Goal: Task Accomplishment & Management: Manage account settings

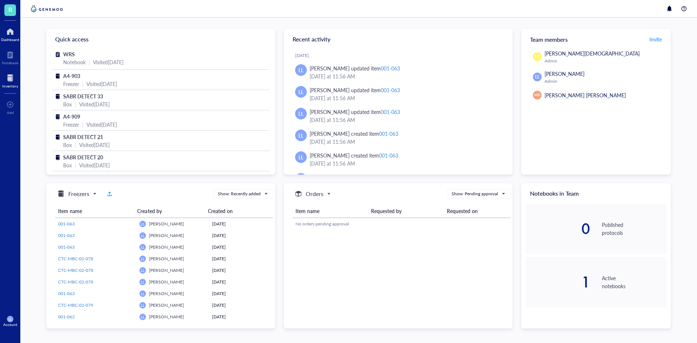
click at [13, 79] on div at bounding box center [10, 78] width 16 height 12
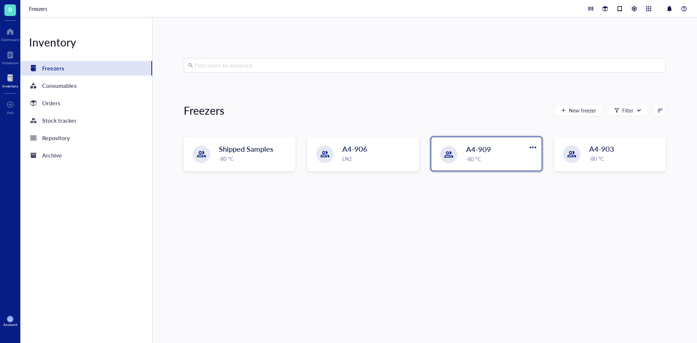
click at [499, 156] on div "-80 °C" at bounding box center [501, 159] width 71 height 8
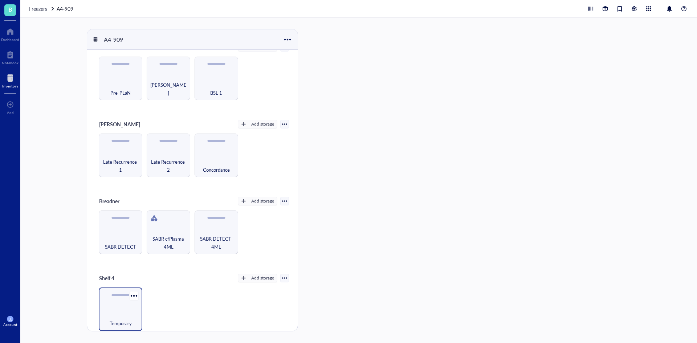
scroll to position [21, 0]
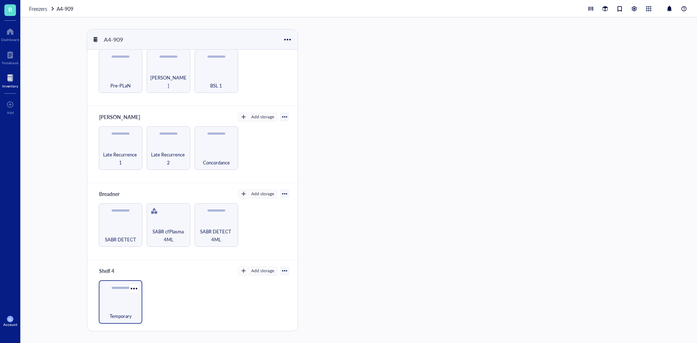
click at [121, 302] on div "Temporary" at bounding box center [121, 302] width 44 height 44
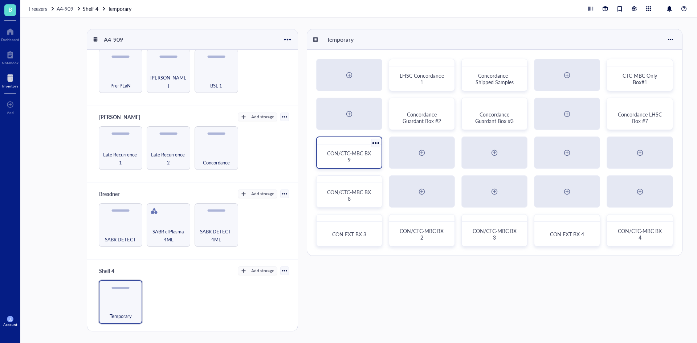
click at [352, 159] on div "CON/CTC-MBC BX 9" at bounding box center [349, 156] width 47 height 13
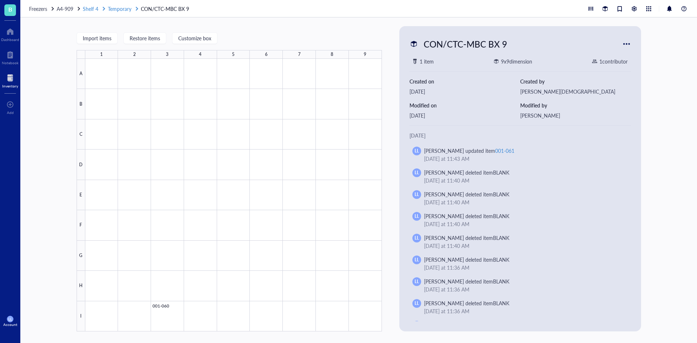
click at [124, 9] on span "Temporary" at bounding box center [120, 8] width 24 height 7
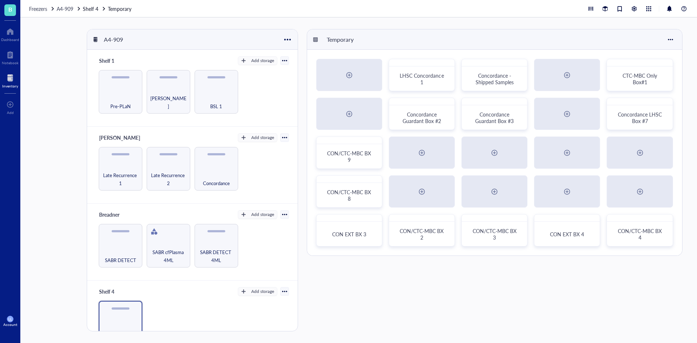
click at [9, 84] on div "Inventory" at bounding box center [10, 86] width 16 height 4
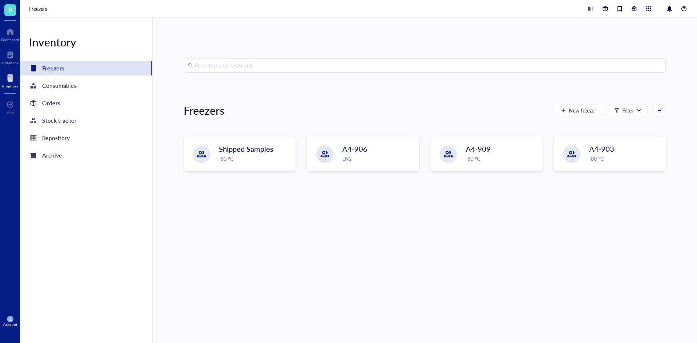
click at [236, 69] on input "search" at bounding box center [428, 65] width 467 height 14
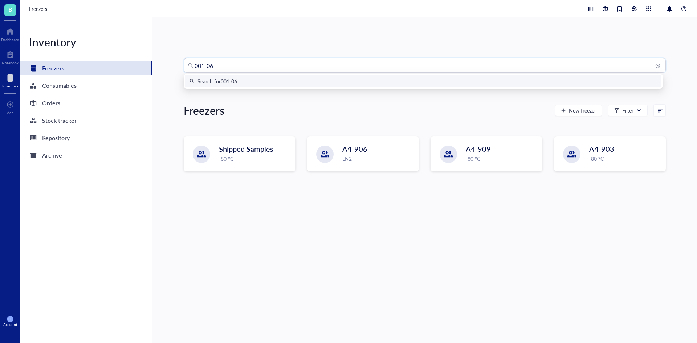
type input "001-063"
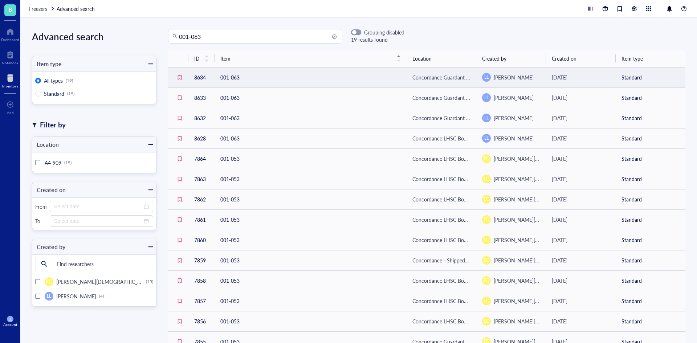
click at [254, 79] on td "001-063" at bounding box center [311, 77] width 192 height 20
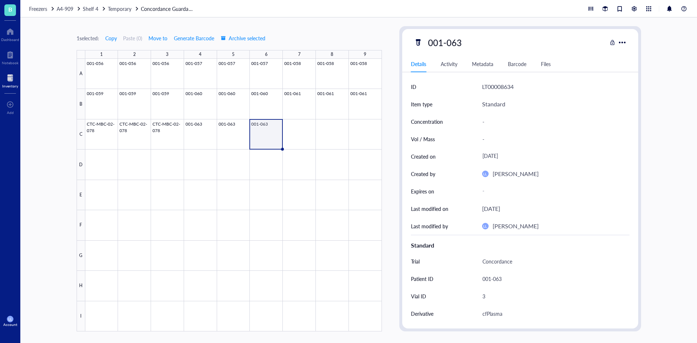
click at [41, 11] on span "Freezers" at bounding box center [38, 8] width 18 height 7
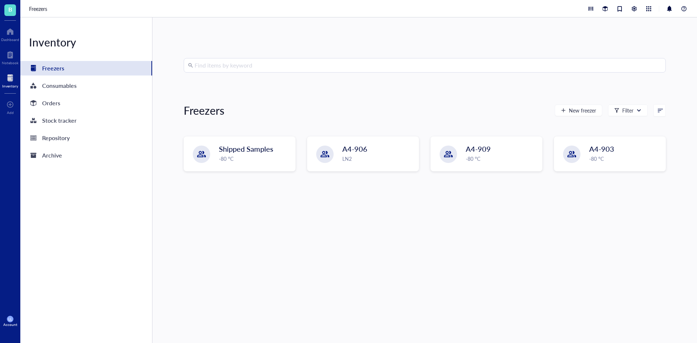
click at [241, 60] on input "search" at bounding box center [428, 65] width 467 height 14
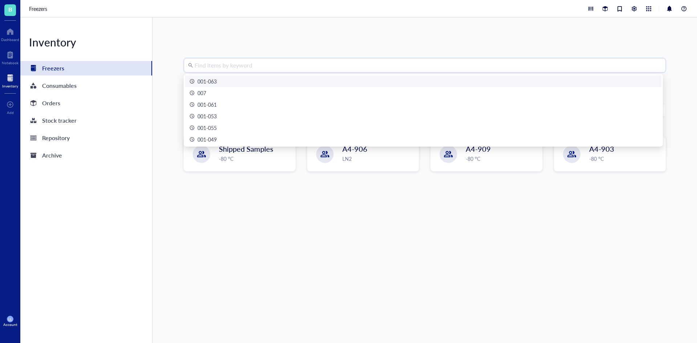
click at [242, 79] on div "001-063" at bounding box center [423, 81] width 468 height 8
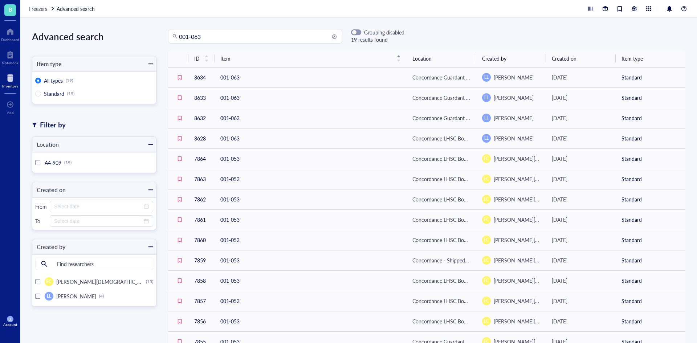
click at [204, 35] on input "001-063" at bounding box center [258, 36] width 159 height 14
click at [240, 41] on input "001-065" at bounding box center [258, 36] width 159 height 14
click at [217, 38] on input "001-067" at bounding box center [258, 36] width 159 height 14
click at [228, 37] on input "001-069" at bounding box center [258, 36] width 159 height 14
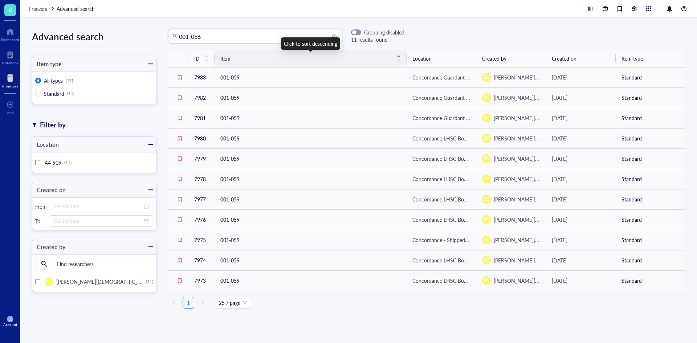
type input "001-066"
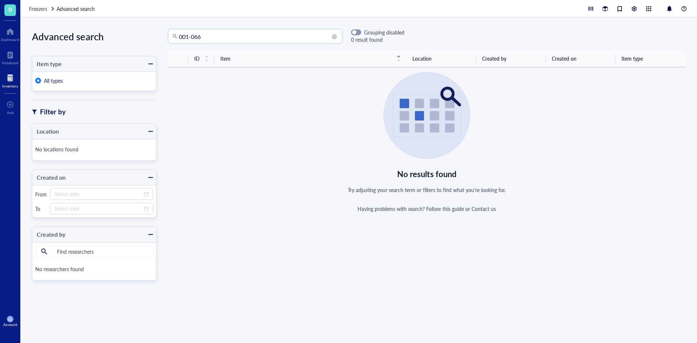
click at [13, 83] on div at bounding box center [10, 78] width 16 height 12
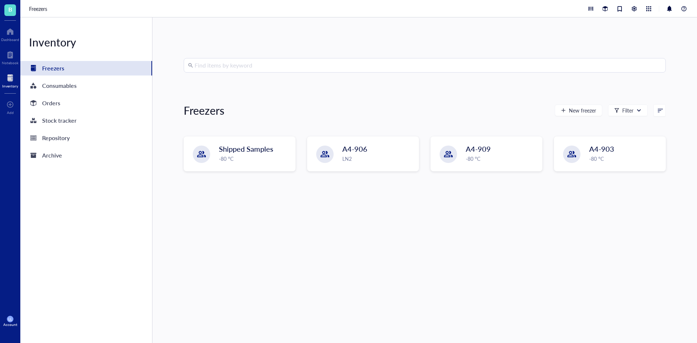
click at [12, 84] on div "Inventory" at bounding box center [10, 86] width 16 height 4
click at [453, 148] on div "A4-909 -80 °C" at bounding box center [486, 153] width 110 height 33
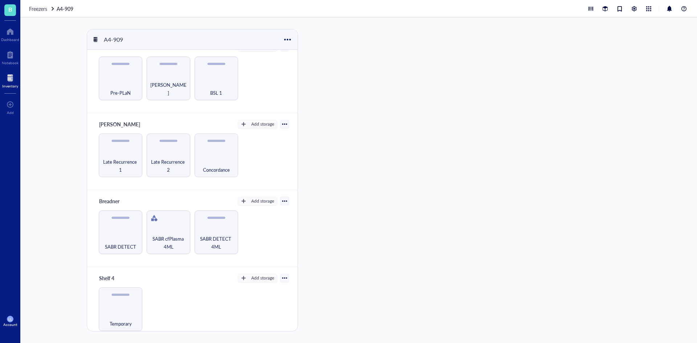
scroll to position [21, 0]
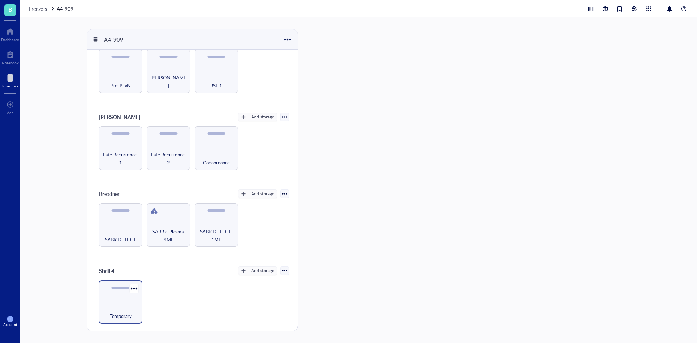
click at [121, 297] on div "Temporary" at bounding box center [121, 302] width 44 height 44
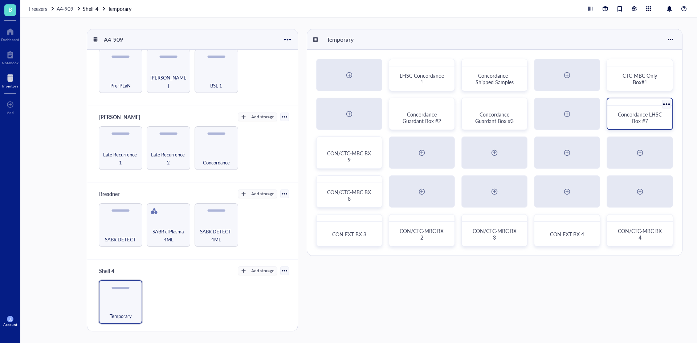
click at [637, 123] on span "Concordance LHSC Box #7" at bounding box center [640, 118] width 45 height 14
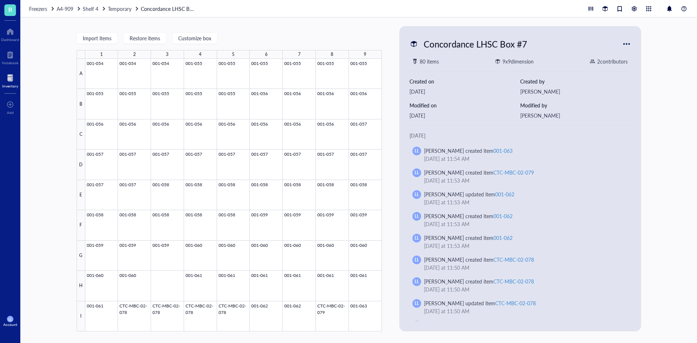
drag, startPoint x: 122, startPoint y: 9, endPoint x: 147, endPoint y: 9, distance: 25.8
click at [122, 9] on span "Temporary" at bounding box center [120, 8] width 24 height 7
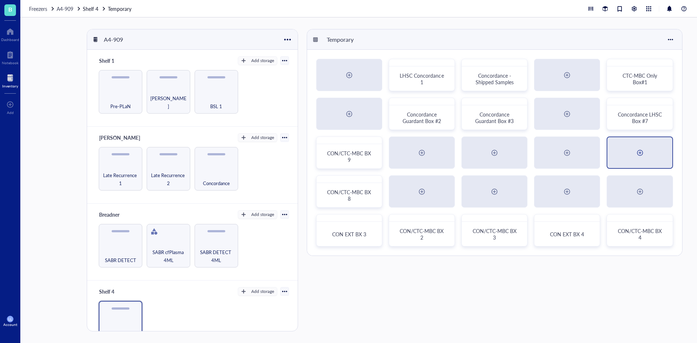
click at [642, 155] on div at bounding box center [640, 153] width 12 height 12
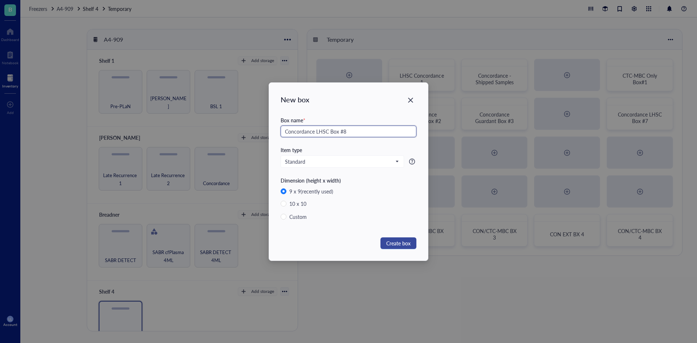
type input "Concordance LHSC Box #8"
click at [395, 241] on span "Create box" at bounding box center [398, 243] width 24 height 8
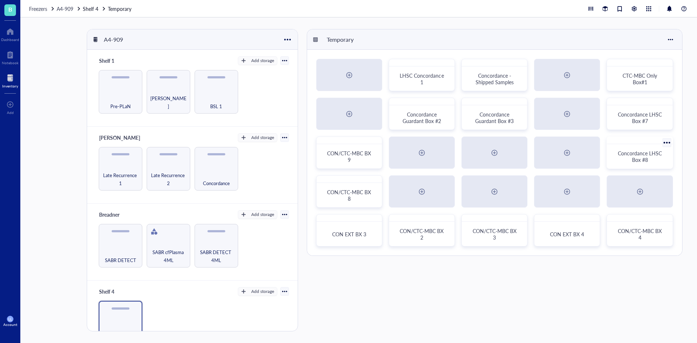
click at [627, 150] on span "Concordance LHSC Box #8" at bounding box center [640, 157] width 45 height 14
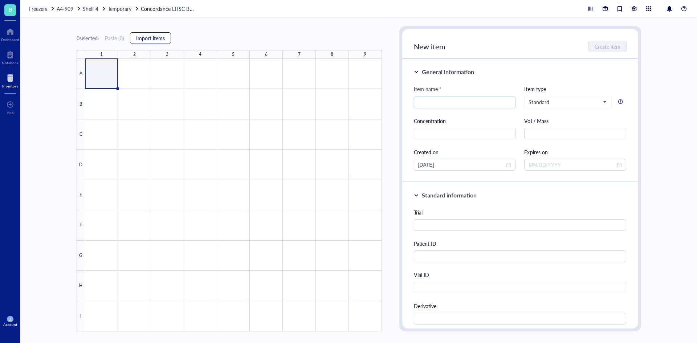
click at [171, 37] on button "Import items" at bounding box center [150, 38] width 41 height 12
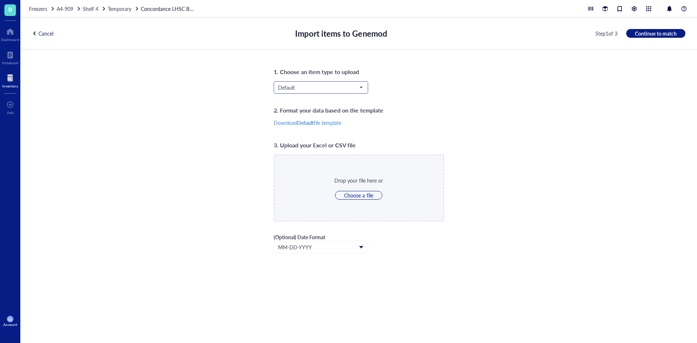
click at [310, 85] on span "Default" at bounding box center [320, 87] width 84 height 7
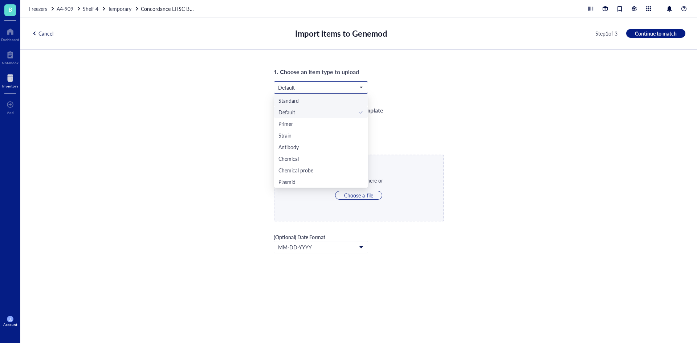
click at [307, 98] on div "Standard" at bounding box center [320, 101] width 85 height 8
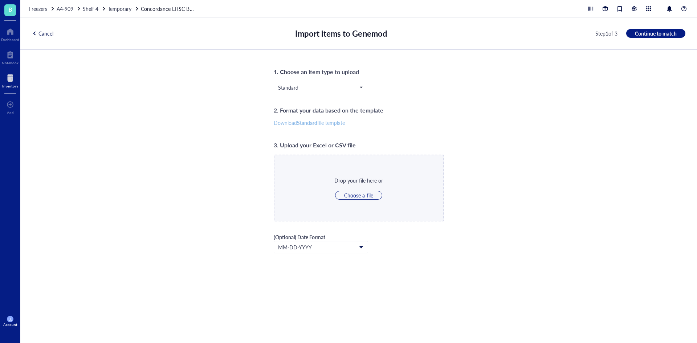
click at [324, 123] on span "Download Standard file template" at bounding box center [309, 122] width 71 height 7
click at [355, 191] on div "Drop your file here or Choose a file" at bounding box center [358, 187] width 49 height 23
click at [359, 199] on span "Choose a file" at bounding box center [358, 195] width 29 height 7
type input "C:\fakepath\Concondance Box Maps.csv"
click at [347, 244] on span "MM-DD-YYYY" at bounding box center [320, 247] width 84 height 7
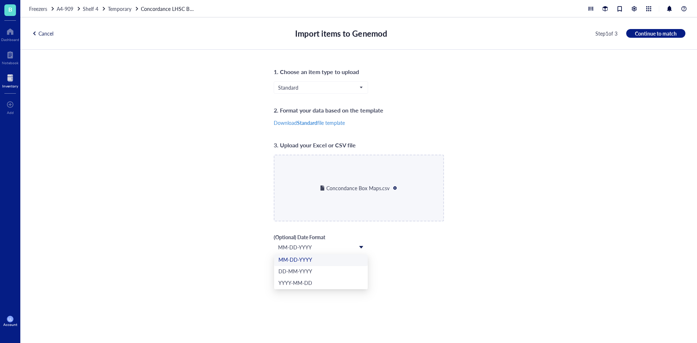
click at [481, 242] on div "1. Choose an item type to upload Standard Standard Default Primer Strain Antibo…" at bounding box center [358, 196] width 677 height 293
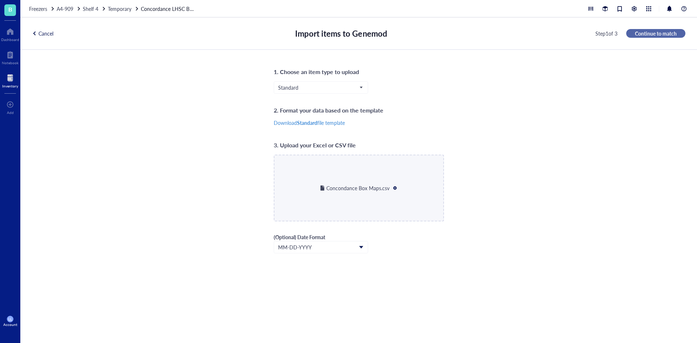
click at [673, 34] on span "Continue to match" at bounding box center [656, 33] width 42 height 7
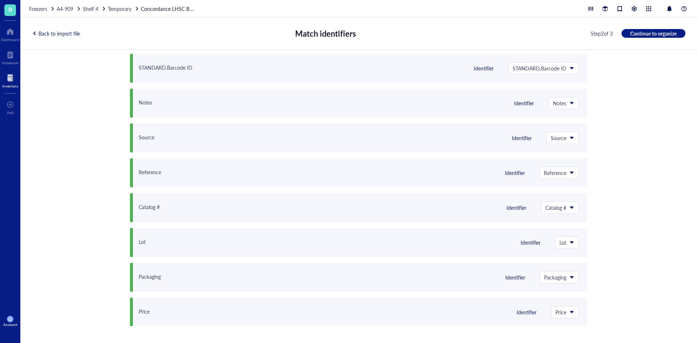
scroll to position [597, 0]
click at [662, 33] on span "Continue to organize" at bounding box center [653, 33] width 46 height 7
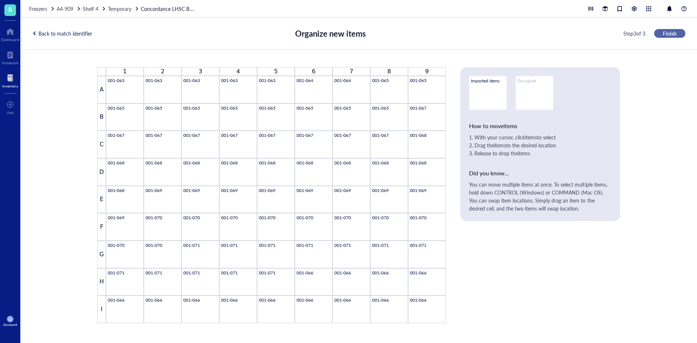
scroll to position [0, 0]
click at [51, 34] on div "Back to match identifier" at bounding box center [62, 33] width 60 height 7
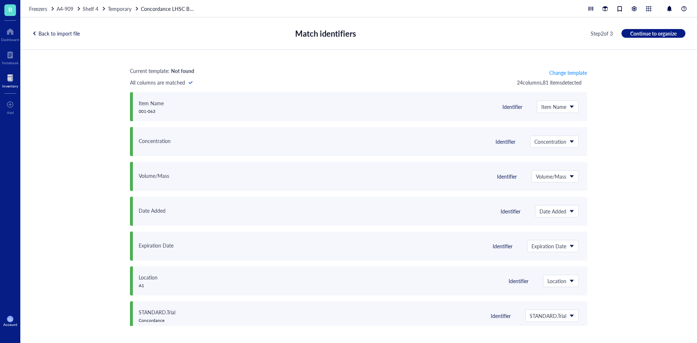
click at [53, 34] on div "Back to import file" at bounding box center [56, 33] width 48 height 7
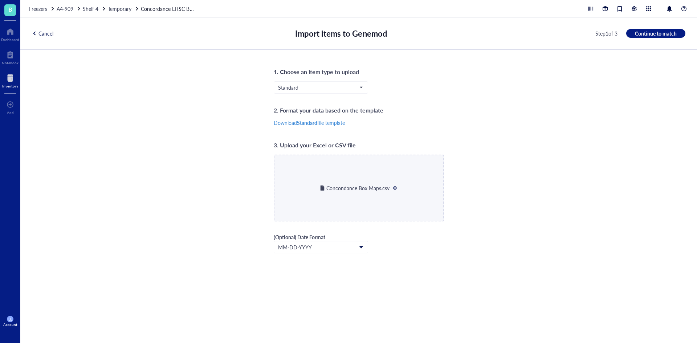
click at [394, 188] on div at bounding box center [394, 187] width 5 height 5
click at [369, 197] on span "Choose a file" at bounding box center [358, 195] width 29 height 7
type input "C:\fakepath\Concondance Box Maps.csv"
drag, startPoint x: 662, startPoint y: 25, endPoint x: 663, endPoint y: 29, distance: 4.1
click at [662, 26] on div "Cancel Import items to Genemod Step 1 of 3 Continue to match" at bounding box center [358, 33] width 677 height 32
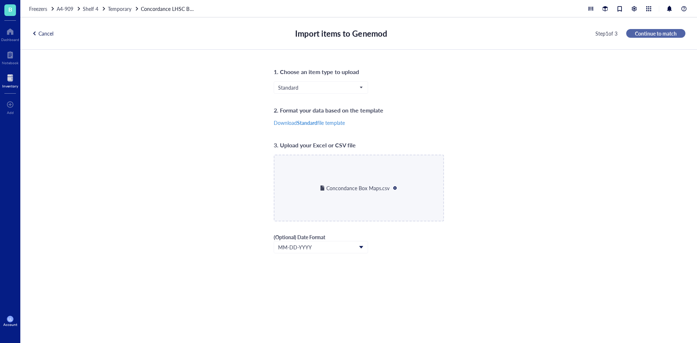
click at [663, 29] on button "Continue to match" at bounding box center [655, 33] width 59 height 9
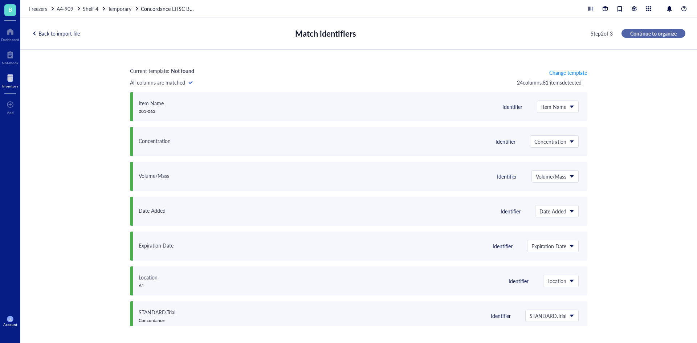
click at [664, 32] on span "Continue to organize" at bounding box center [653, 33] width 46 height 7
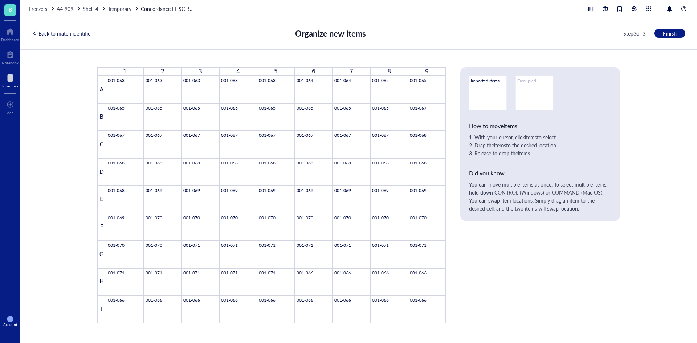
drag, startPoint x: 68, startPoint y: 30, endPoint x: 78, endPoint y: 32, distance: 10.4
click at [68, 30] on div "Back to match identifier" at bounding box center [62, 33] width 60 height 7
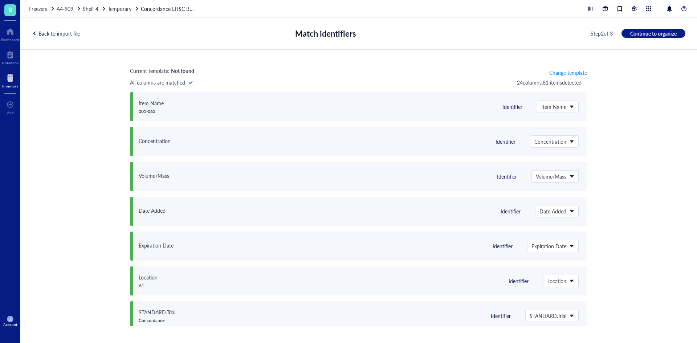
click at [77, 33] on div "Back to import file" at bounding box center [56, 33] width 48 height 7
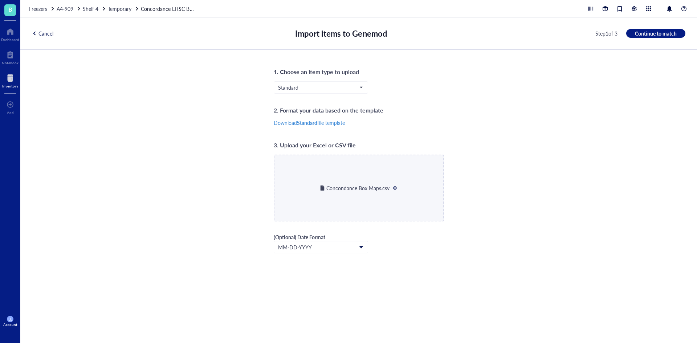
click at [396, 186] on div at bounding box center [394, 187] width 5 height 5
click at [369, 195] on span "Choose a file" at bounding box center [358, 195] width 29 height 7
type input "C:\fakepath\Concondance Box Maps.csv"
click at [656, 32] on span "Continue to match" at bounding box center [656, 33] width 42 height 7
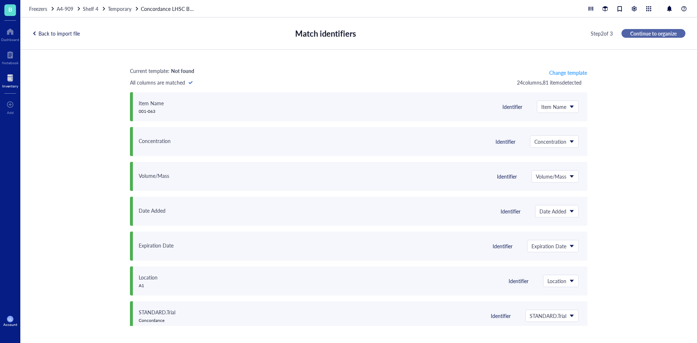
click at [657, 33] on span "Continue to organize" at bounding box center [653, 33] width 46 height 7
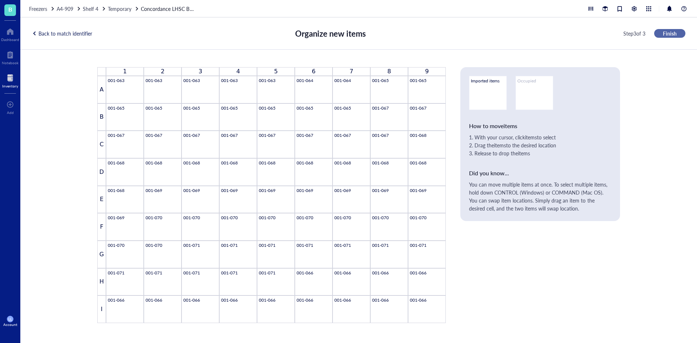
click at [660, 33] on button "Finish" at bounding box center [669, 33] width 31 height 9
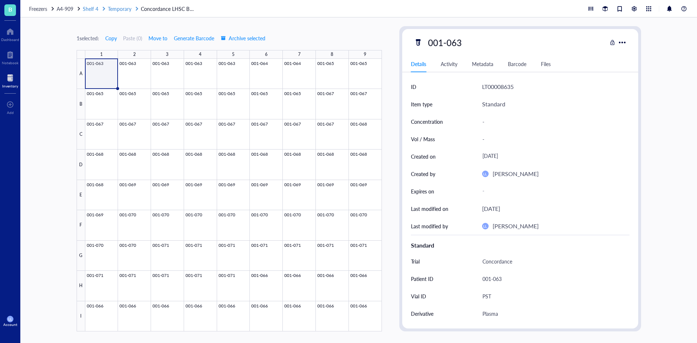
click at [121, 9] on span "Temporary" at bounding box center [120, 8] width 24 height 7
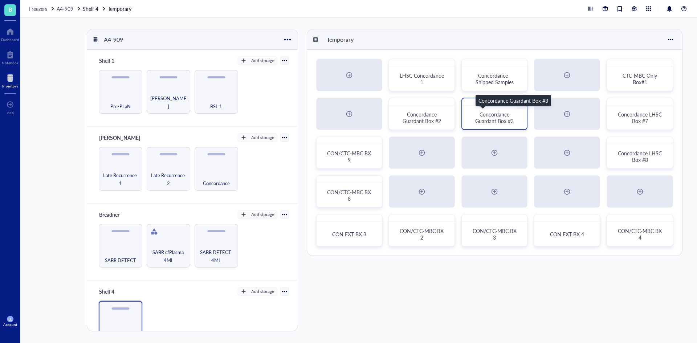
click at [510, 112] on span "Concordance Guardant Box #3" at bounding box center [494, 118] width 38 height 14
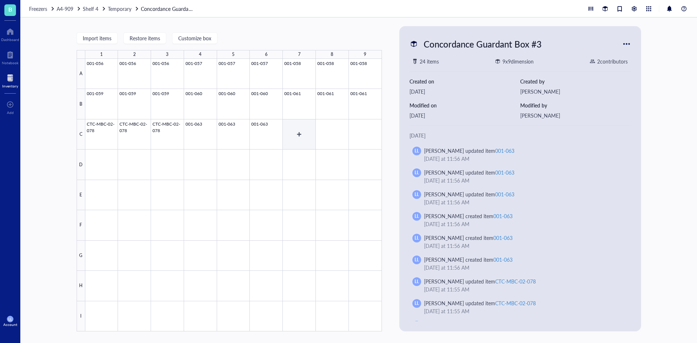
click at [287, 135] on div at bounding box center [233, 195] width 297 height 273
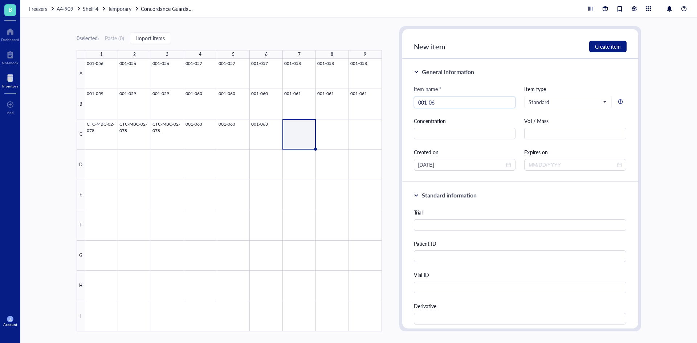
type input "001-064"
click at [304, 135] on div at bounding box center [233, 195] width 297 height 273
click at [419, 105] on input "search" at bounding box center [464, 102] width 93 height 11
type input "001-064"
click at [449, 257] on input "text" at bounding box center [520, 256] width 213 height 12
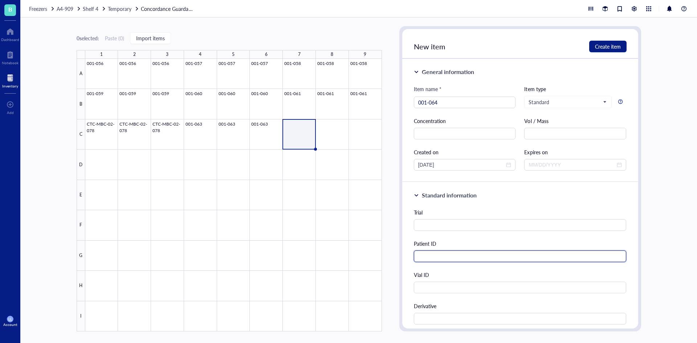
paste input "001-064"
type input "001-064"
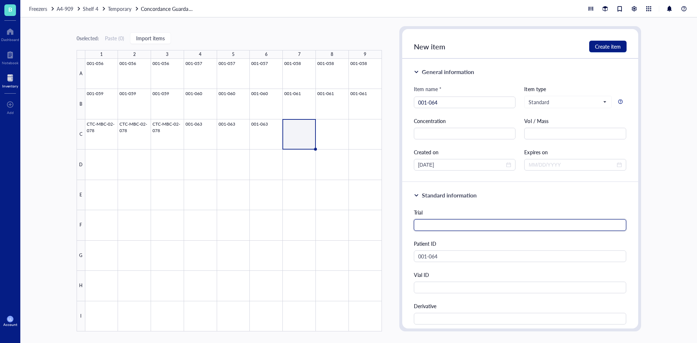
click at [438, 225] on input "text" at bounding box center [520, 225] width 213 height 12
type input "Concordance"
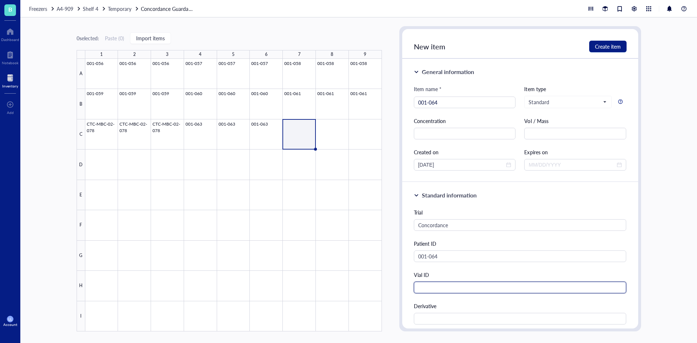
click at [437, 283] on input "text" at bounding box center [520, 288] width 213 height 12
type input "1"
click at [434, 317] on input "text" at bounding box center [520, 319] width 213 height 12
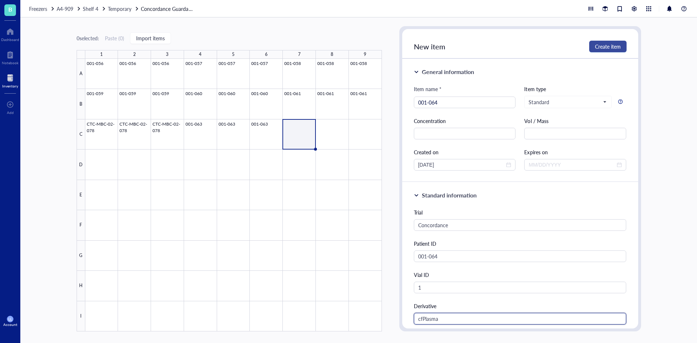
type input "cfPlasma"
click at [595, 46] on span "Create item" at bounding box center [608, 47] width 26 height 6
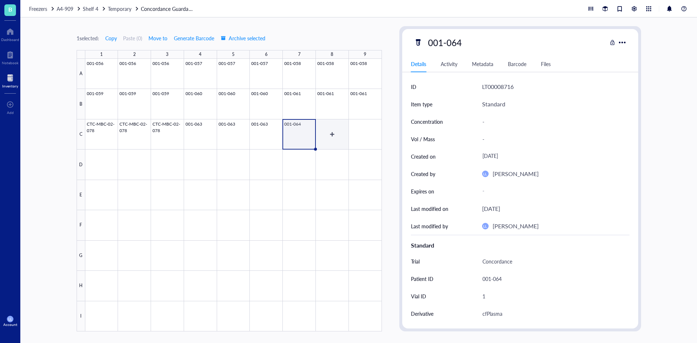
click at [324, 135] on div at bounding box center [233, 195] width 297 height 273
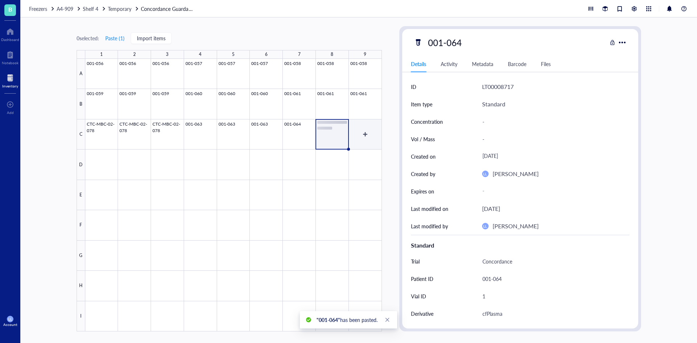
click at [358, 132] on div at bounding box center [233, 195] width 297 height 273
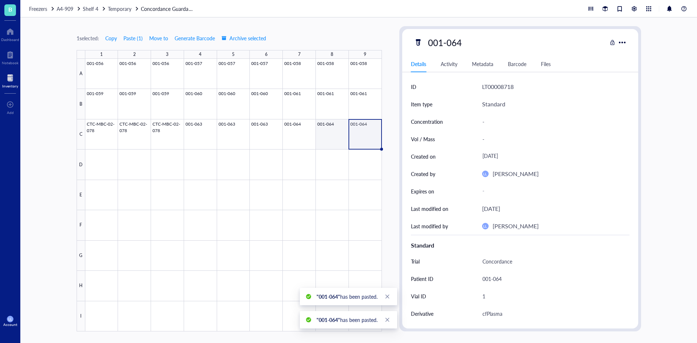
click at [329, 135] on div at bounding box center [233, 195] width 297 height 273
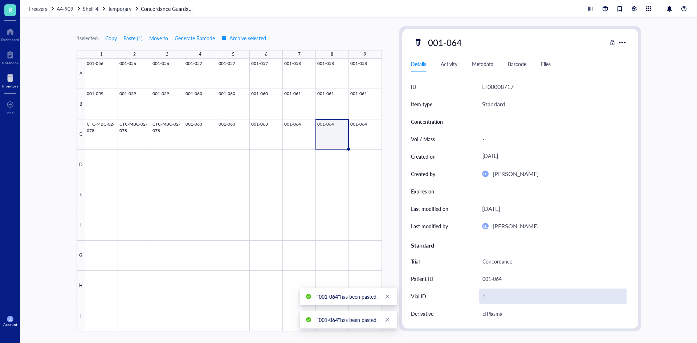
click at [490, 291] on div "1" at bounding box center [552, 296] width 147 height 15
type input "2"
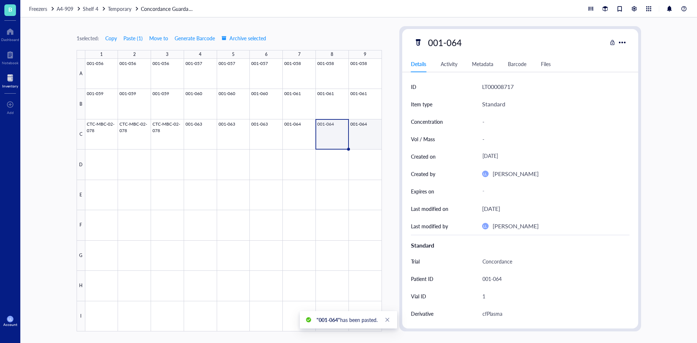
click at [369, 143] on div at bounding box center [233, 195] width 297 height 273
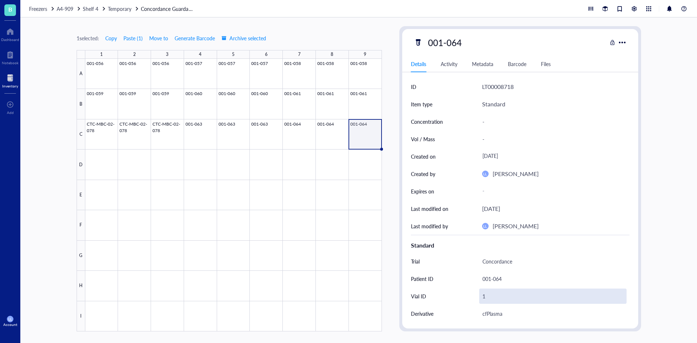
click at [494, 294] on div "1" at bounding box center [552, 296] width 147 height 15
type input "3"
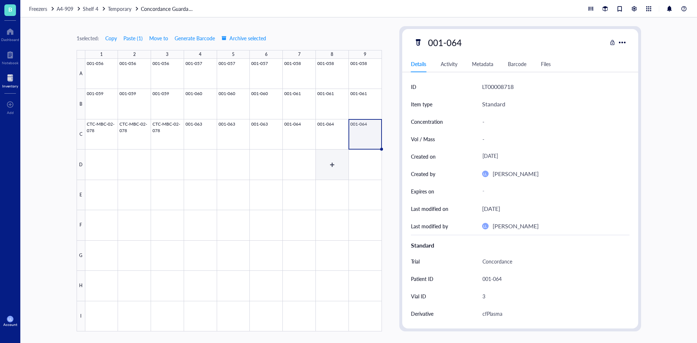
click at [339, 137] on div at bounding box center [233, 195] width 297 height 273
click at [302, 137] on div at bounding box center [233, 195] width 297 height 273
click at [97, 169] on div at bounding box center [233, 195] width 297 height 273
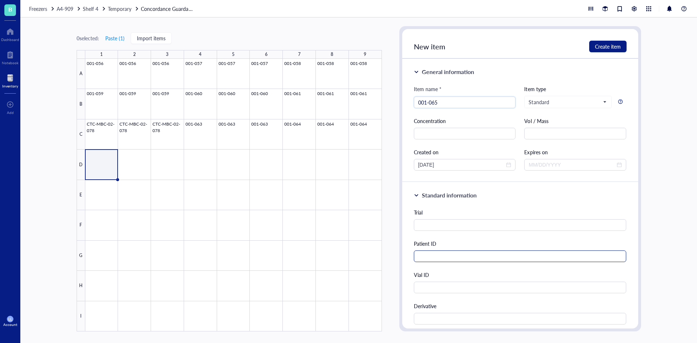
type input "001-065"
click at [443, 259] on input "text" at bounding box center [520, 256] width 213 height 12
type input "001-065"
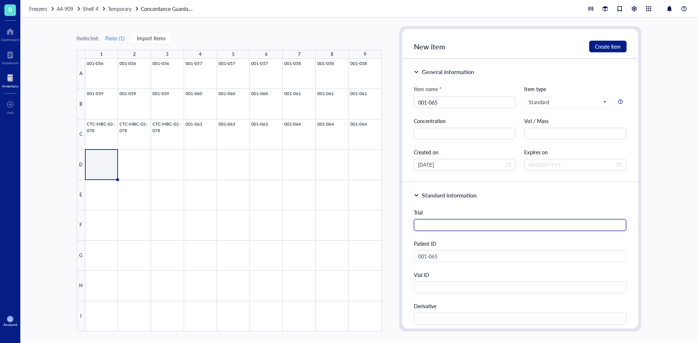
click at [457, 230] on input "text" at bounding box center [520, 225] width 213 height 12
type input "Concordance"
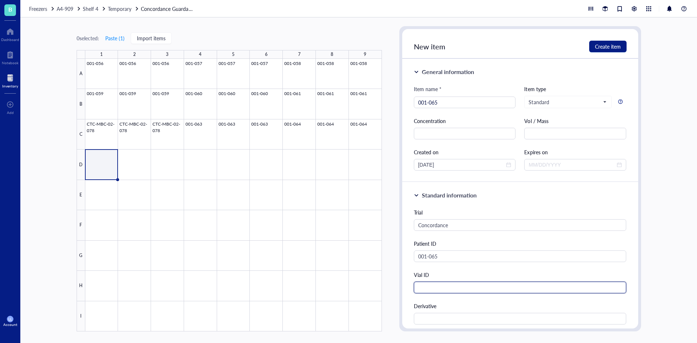
click at [446, 285] on input "text" at bounding box center [520, 288] width 213 height 12
click at [441, 315] on input "text" at bounding box center [520, 319] width 213 height 12
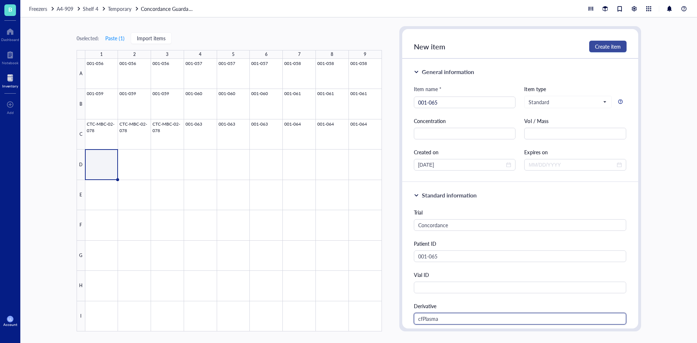
type input "cfPlasma"
click at [616, 44] on span "Create item" at bounding box center [608, 47] width 26 height 6
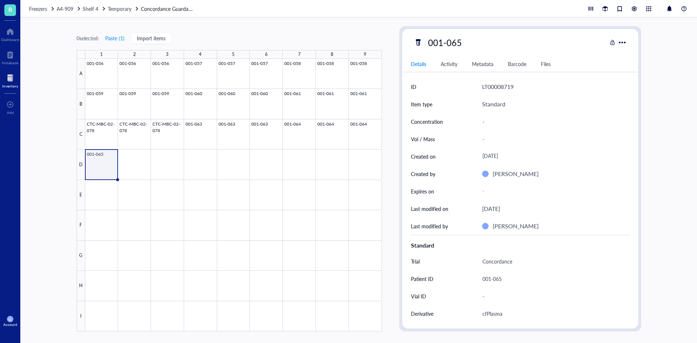
click at [109, 162] on div at bounding box center [233, 195] width 297 height 273
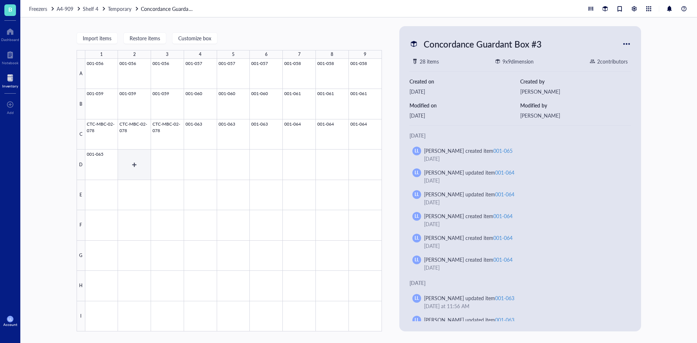
click at [139, 162] on div at bounding box center [233, 195] width 297 height 273
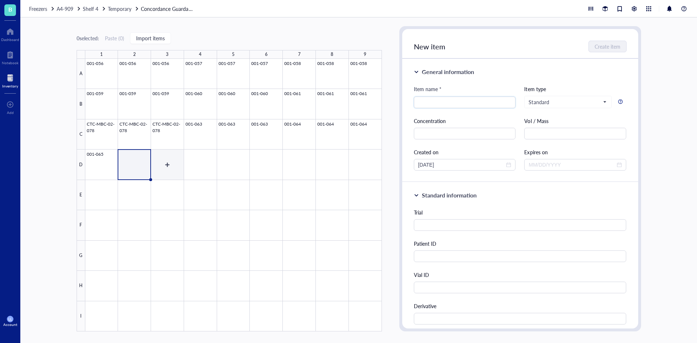
click at [179, 162] on div at bounding box center [233, 195] width 297 height 273
click at [134, 158] on div at bounding box center [233, 195] width 297 height 273
click at [103, 158] on div at bounding box center [233, 195] width 297 height 273
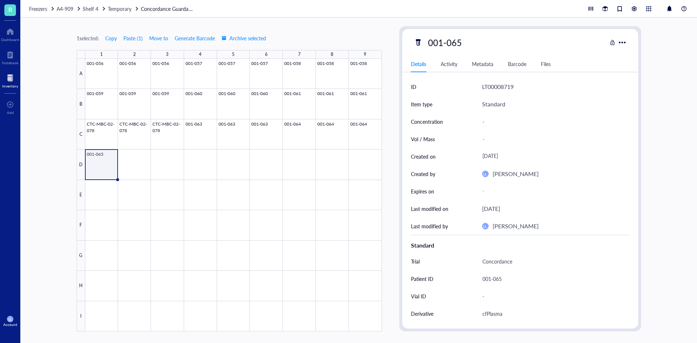
click at [125, 159] on div at bounding box center [233, 195] width 297 height 273
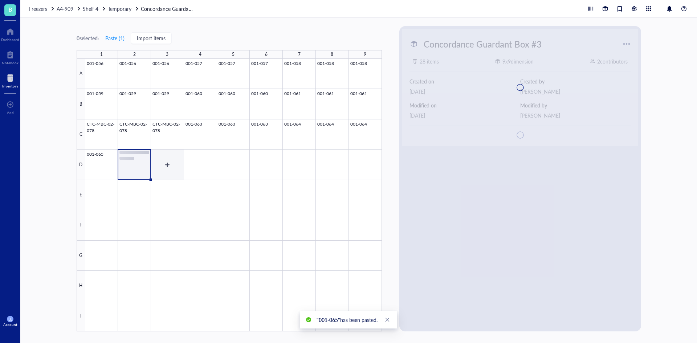
click at [156, 158] on div at bounding box center [233, 195] width 297 height 273
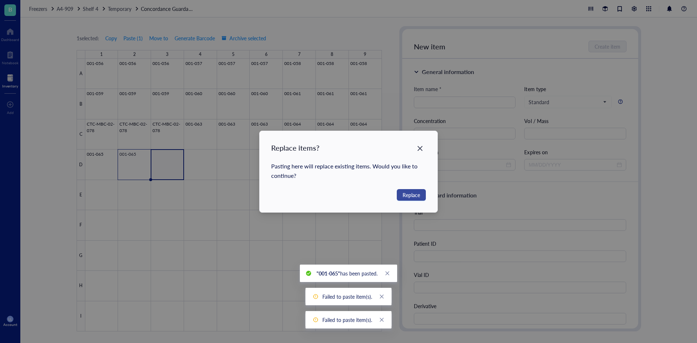
click at [412, 196] on span "Replace" at bounding box center [411, 195] width 17 height 8
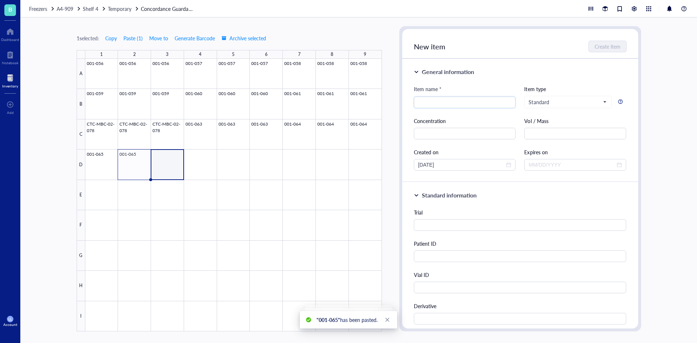
click at [162, 158] on div at bounding box center [233, 195] width 297 height 273
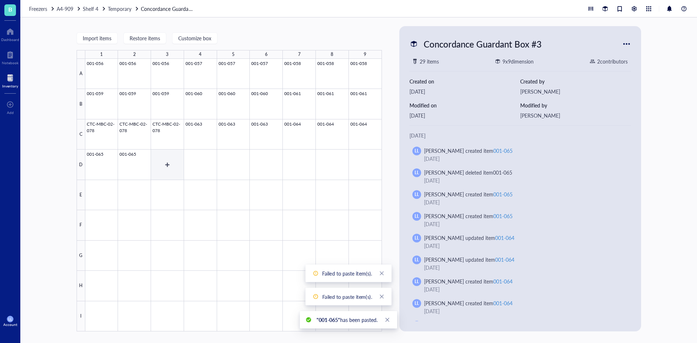
click at [156, 160] on div at bounding box center [233, 195] width 297 height 273
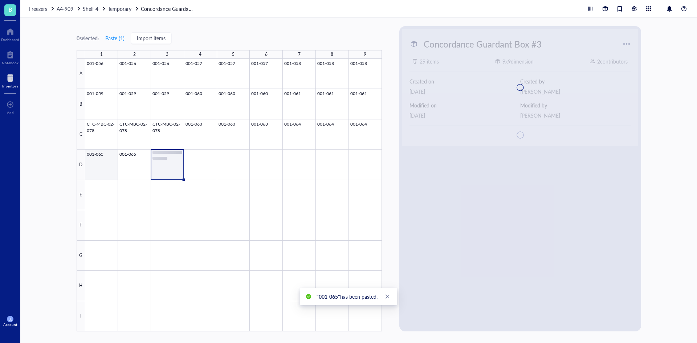
click at [101, 162] on div at bounding box center [233, 195] width 297 height 273
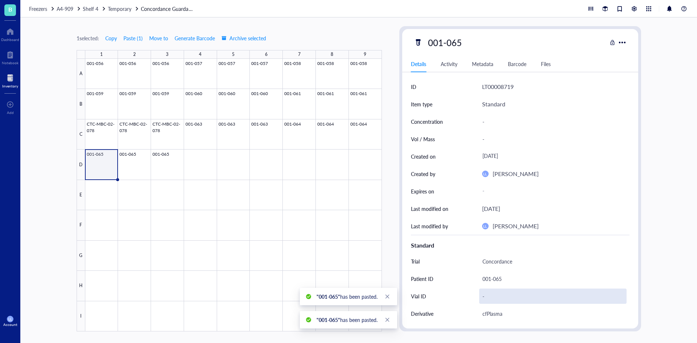
click at [497, 299] on div "-" at bounding box center [552, 296] width 147 height 15
type input "1"
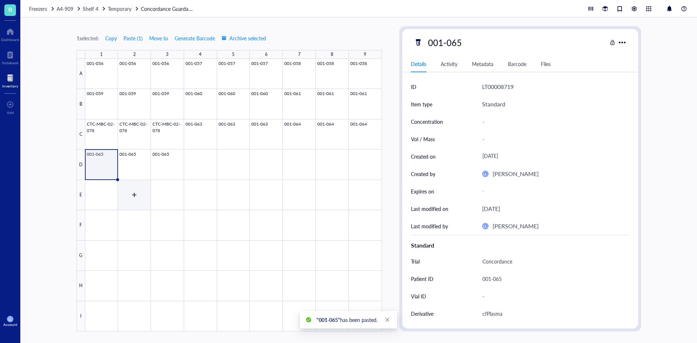
click at [136, 177] on div at bounding box center [233, 195] width 297 height 273
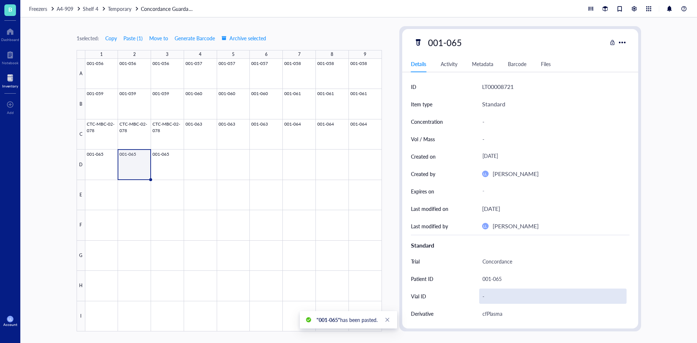
click at [498, 295] on div "-" at bounding box center [552, 296] width 147 height 15
type input "2"
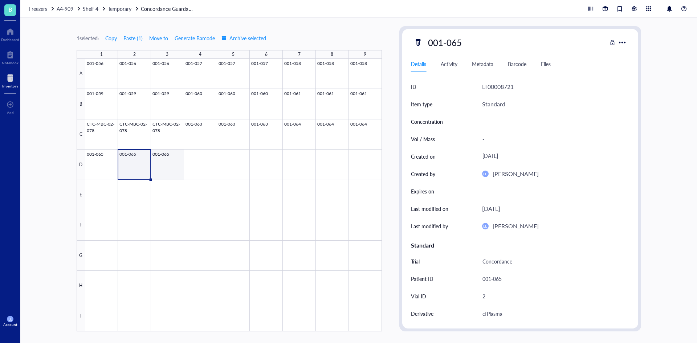
click at [172, 161] on div at bounding box center [233, 195] width 297 height 273
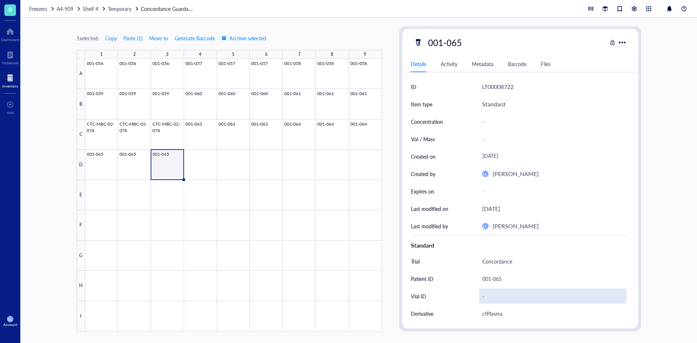
click at [518, 292] on div "-" at bounding box center [552, 296] width 147 height 15
type input "3"
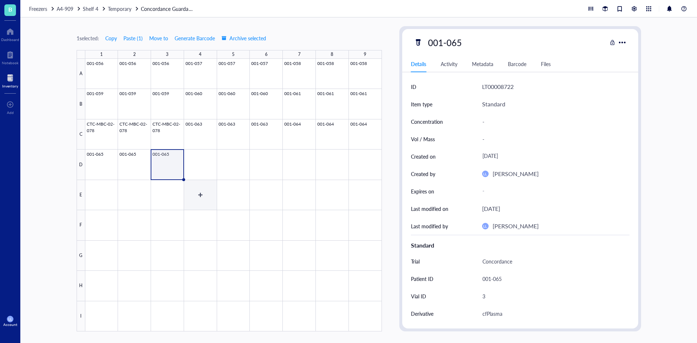
click at [187, 162] on div at bounding box center [233, 195] width 297 height 273
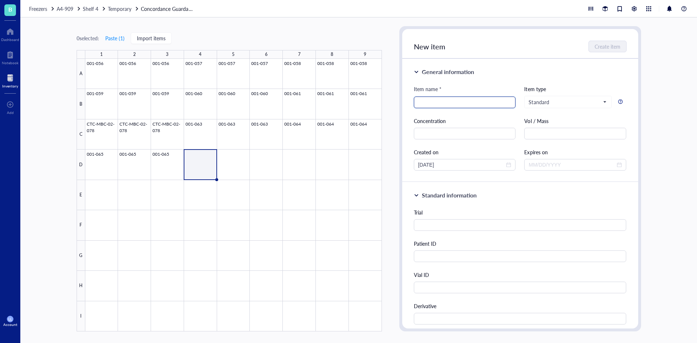
click at [434, 99] on input "search" at bounding box center [464, 102] width 93 height 11
type input "001-067"
click at [430, 259] on input "text" at bounding box center [520, 256] width 213 height 12
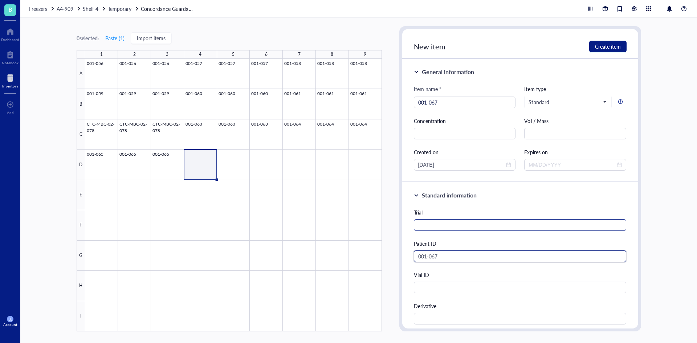
type input "001-067"
click at [438, 229] on input "text" at bounding box center [520, 225] width 213 height 12
paste input "Concordance"
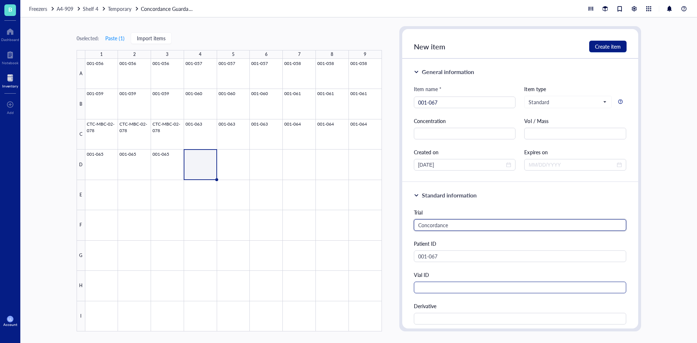
type input "Concordance"
click at [434, 286] on input "text" at bounding box center [520, 288] width 213 height 12
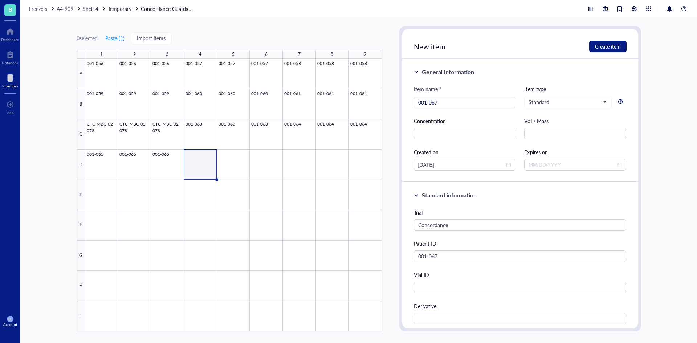
click at [431, 307] on div "Derivative" at bounding box center [520, 306] width 213 height 8
click at [435, 318] on input "text" at bounding box center [520, 319] width 213 height 12
type input "cfPlasma"
click at [619, 42] on button "Create item" at bounding box center [607, 47] width 37 height 12
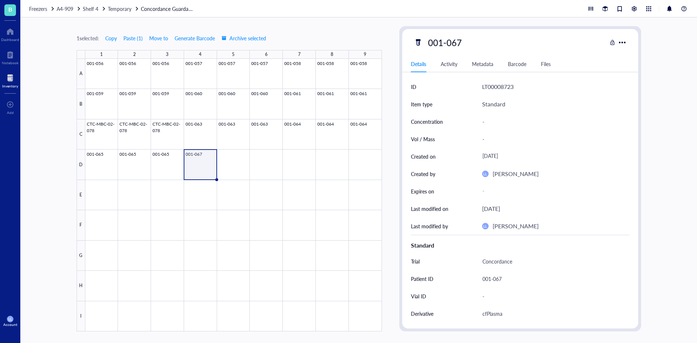
click at [207, 166] on div at bounding box center [233, 195] width 297 height 273
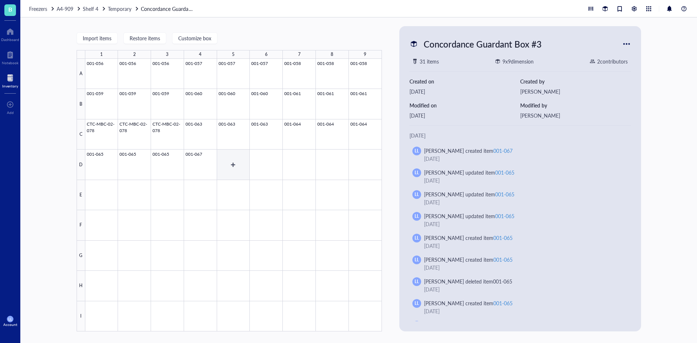
click at [229, 158] on div at bounding box center [233, 195] width 297 height 273
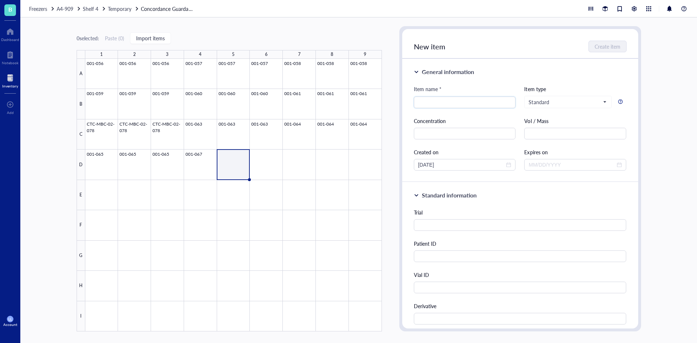
click at [226, 158] on div at bounding box center [233, 195] width 297 height 273
click at [232, 180] on span "Paste" at bounding box center [236, 178] width 12 height 8
click at [197, 159] on div at bounding box center [233, 195] width 297 height 273
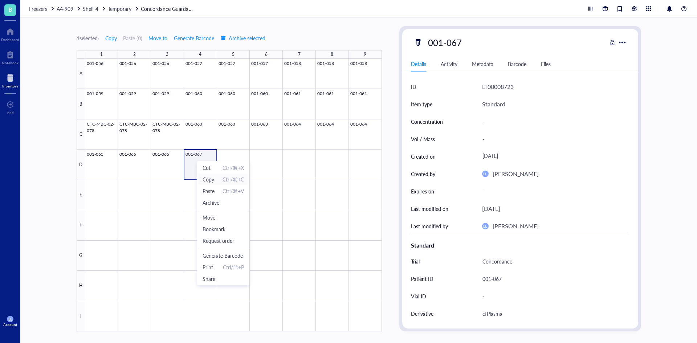
click at [209, 177] on span "Copy" at bounding box center [209, 179] width 12 height 8
click at [230, 157] on div at bounding box center [233, 195] width 297 height 273
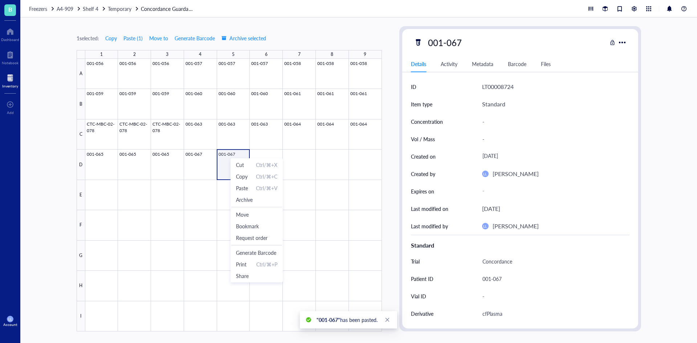
click at [260, 155] on div at bounding box center [233, 195] width 297 height 273
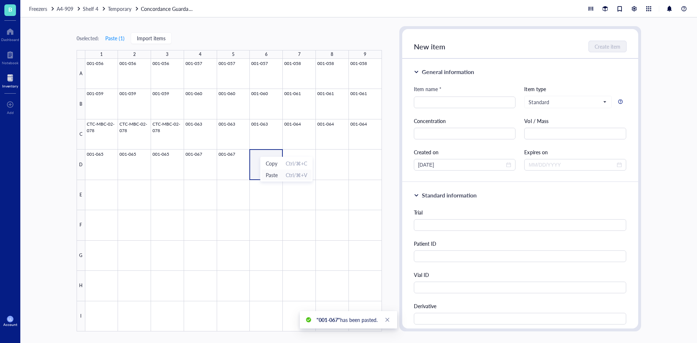
click at [270, 173] on span "Paste" at bounding box center [272, 175] width 12 height 8
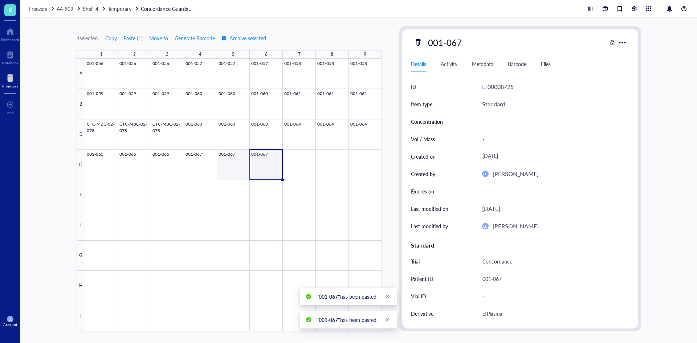
click at [222, 162] on div at bounding box center [233, 195] width 297 height 273
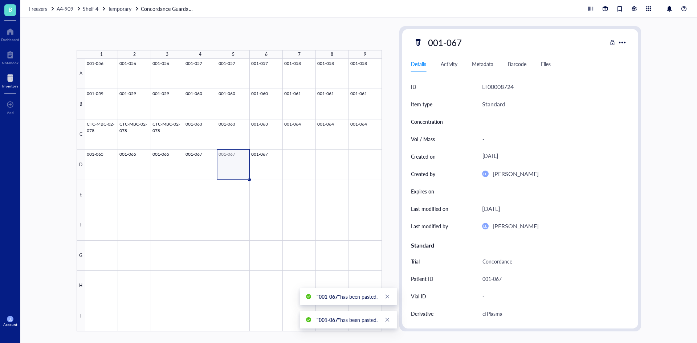
click at [203, 163] on div at bounding box center [233, 195] width 297 height 273
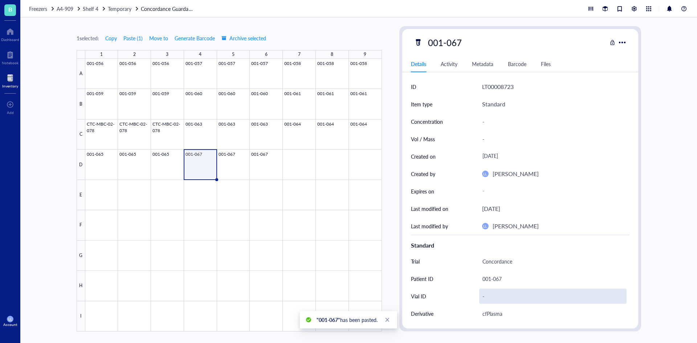
click at [485, 295] on div "-" at bounding box center [552, 296] width 147 height 15
type input "4"
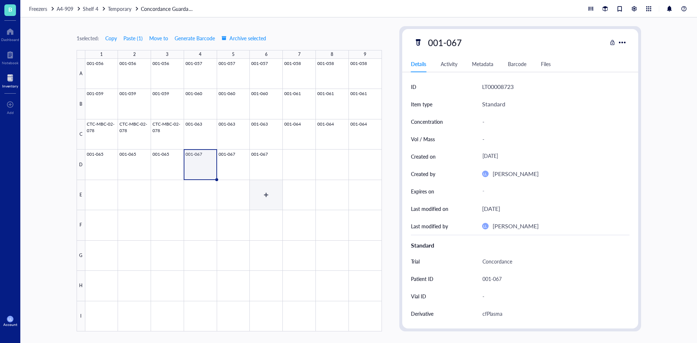
click at [243, 169] on div at bounding box center [233, 195] width 297 height 273
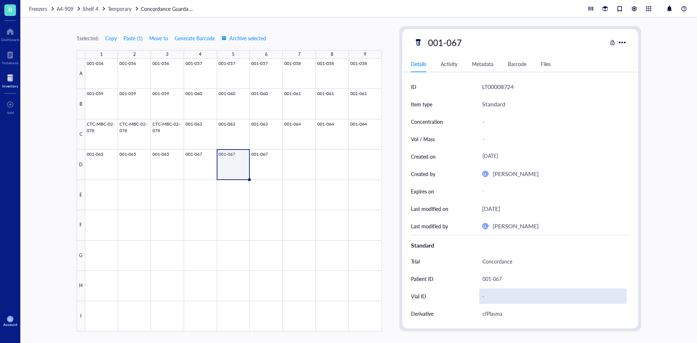
click at [498, 302] on div "-" at bounding box center [552, 296] width 147 height 15
click at [498, 297] on input "text" at bounding box center [552, 296] width 147 height 15
type input "5"
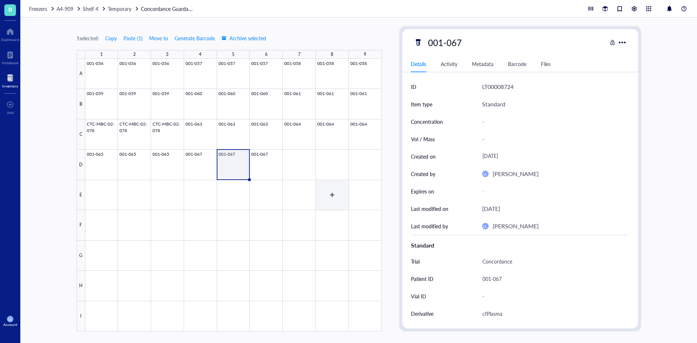
click at [269, 155] on div at bounding box center [233, 195] width 297 height 273
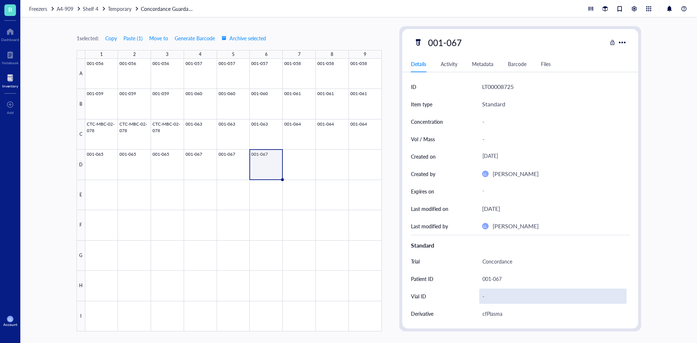
drag, startPoint x: 519, startPoint y: 308, endPoint x: 516, endPoint y: 302, distance: 7.1
click at [518, 307] on div "cfPlasma" at bounding box center [552, 313] width 147 height 15
click at [515, 301] on div "-" at bounding box center [552, 296] width 147 height 15
type input "6"
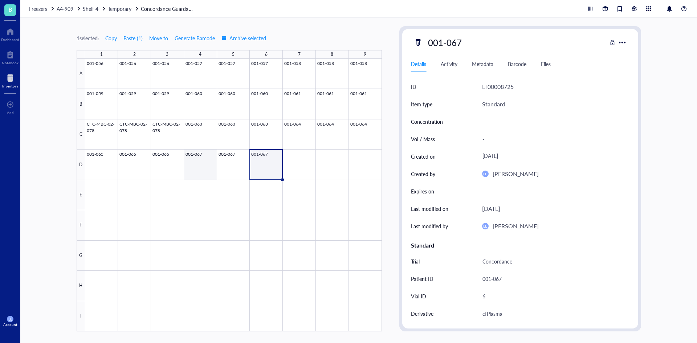
click at [199, 166] on div at bounding box center [233, 195] width 297 height 273
click at [310, 166] on div at bounding box center [233, 195] width 297 height 273
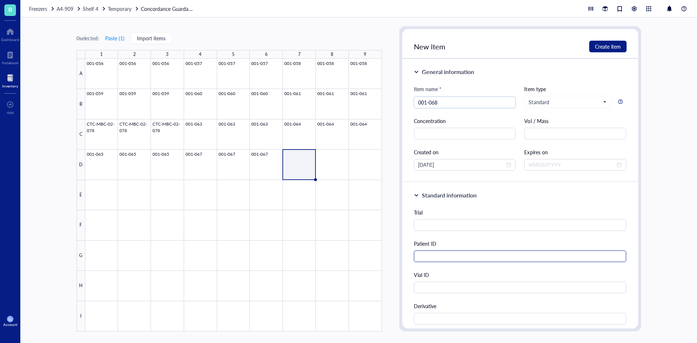
type input "001-068"
click at [432, 255] on input "text" at bounding box center [520, 256] width 213 height 12
type input "001-068"
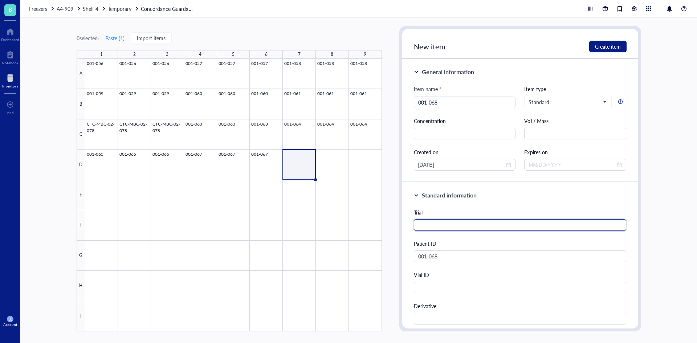
click at [434, 221] on input "text" at bounding box center [520, 225] width 213 height 12
paste input "Concordance"
type input "Concordance"
click at [440, 311] on div "Derivative" at bounding box center [520, 313] width 213 height 23
click at [440, 313] on div "Derivative" at bounding box center [520, 313] width 213 height 23
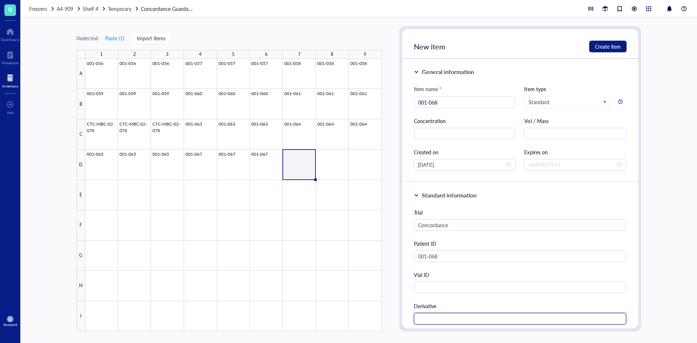
click at [442, 317] on input "text" at bounding box center [520, 319] width 213 height 12
type input "cfPlasma"
click at [605, 42] on button "Create item" at bounding box center [607, 47] width 37 height 12
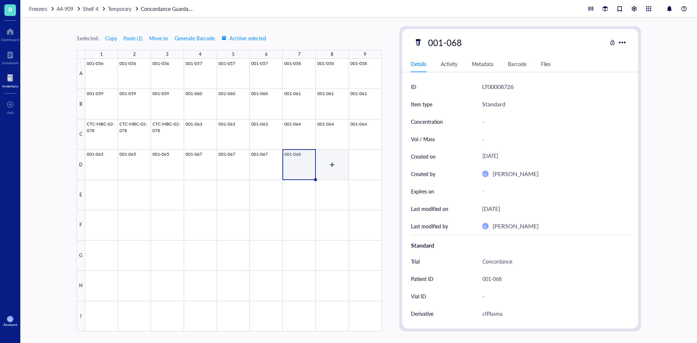
click at [340, 168] on div at bounding box center [233, 195] width 297 height 273
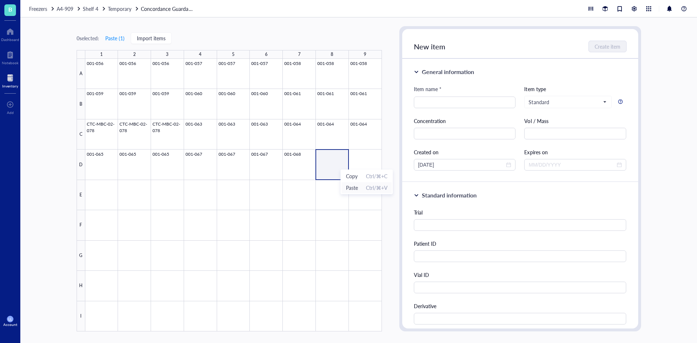
click at [359, 186] on span "Paste Ctrl/⌘+V" at bounding box center [366, 188] width 41 height 8
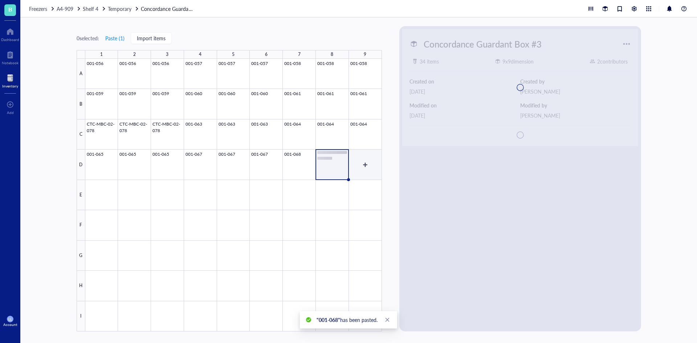
click at [358, 161] on div at bounding box center [233, 195] width 297 height 273
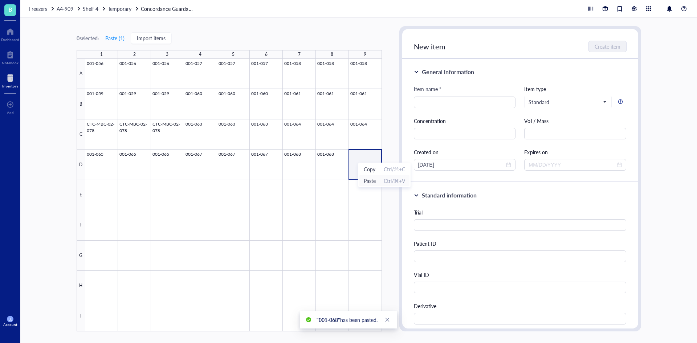
click at [374, 179] on span "Paste" at bounding box center [370, 181] width 12 height 8
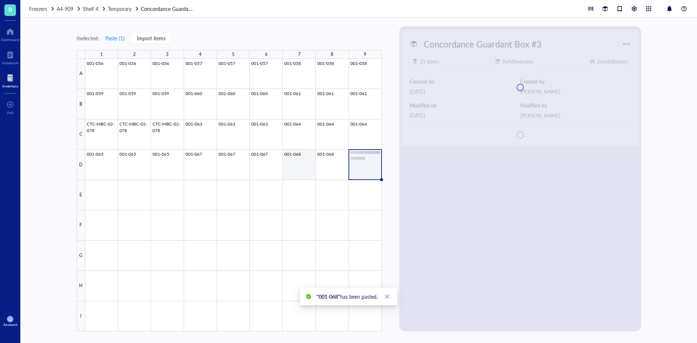
click at [293, 167] on div at bounding box center [233, 195] width 297 height 273
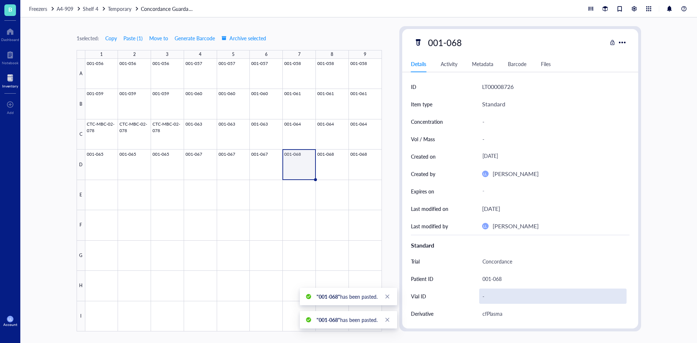
click at [479, 297] on div "Vial ID -" at bounding box center [520, 295] width 219 height 17
click at [486, 297] on div "-" at bounding box center [552, 296] width 147 height 15
type input "1"
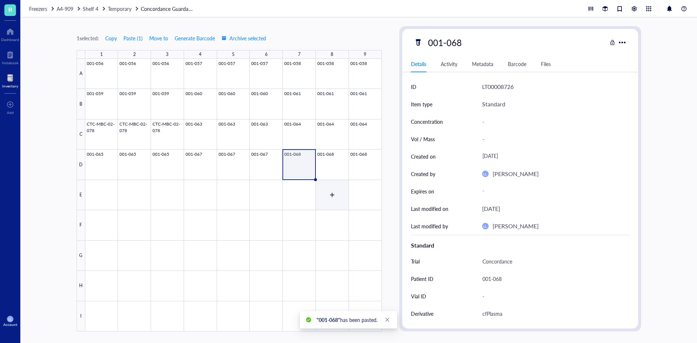
click at [339, 176] on div at bounding box center [233, 195] width 297 height 273
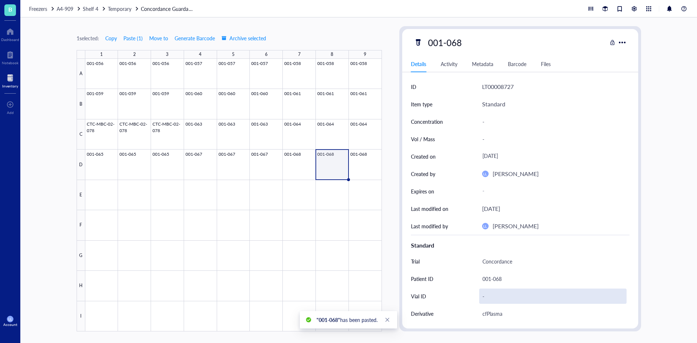
click at [495, 301] on div "-" at bounding box center [552, 296] width 147 height 15
type input "2"
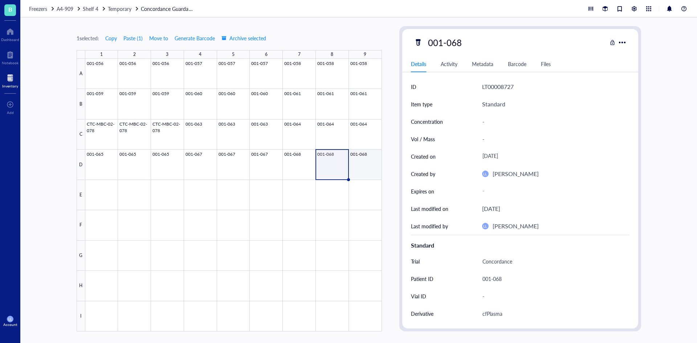
click at [359, 163] on div at bounding box center [233, 195] width 297 height 273
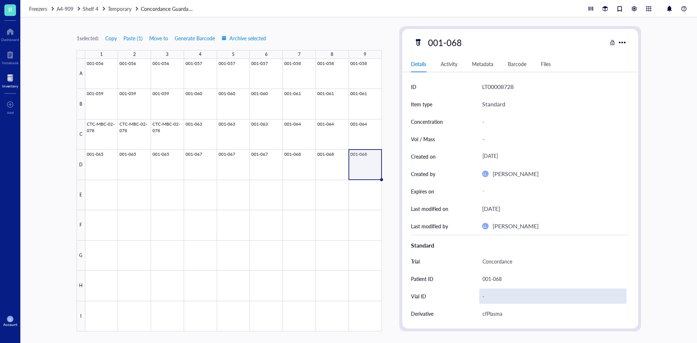
click at [522, 297] on div "-" at bounding box center [552, 296] width 147 height 15
type input "3"
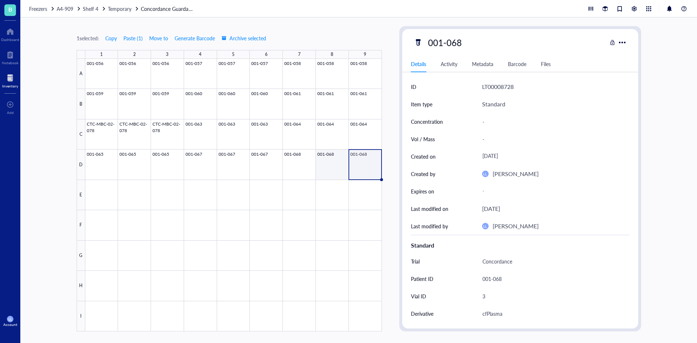
click at [335, 167] on div at bounding box center [233, 195] width 297 height 273
click at [301, 171] on div at bounding box center [233, 195] width 297 height 273
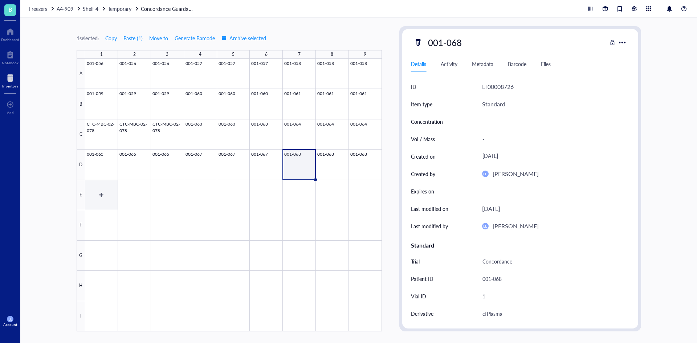
click at [91, 189] on div at bounding box center [233, 195] width 297 height 273
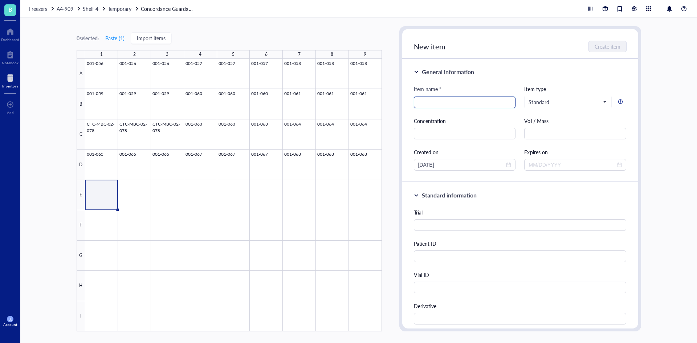
click at [439, 101] on input "search" at bounding box center [464, 102] width 93 height 11
type input "001-069"
click at [445, 259] on input "text" at bounding box center [520, 256] width 213 height 12
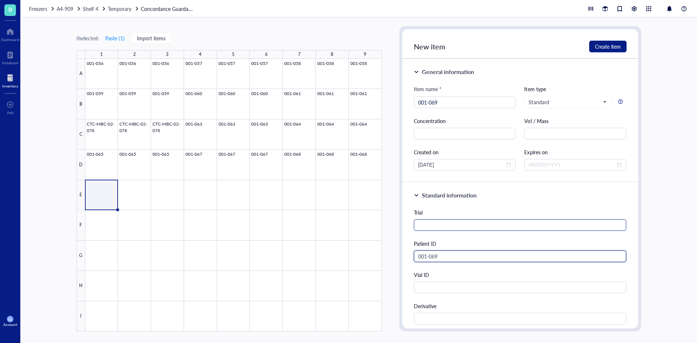
type input "001-069"
click at [461, 220] on input "text" at bounding box center [520, 225] width 213 height 12
paste input "Concordance"
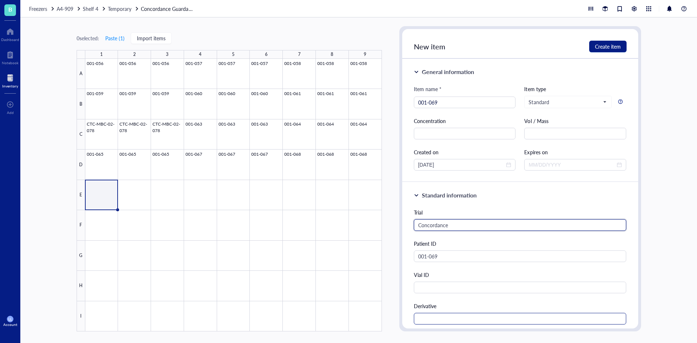
type input "Concordance"
click at [450, 315] on input "text" at bounding box center [520, 319] width 213 height 12
type input "cfPlasma"
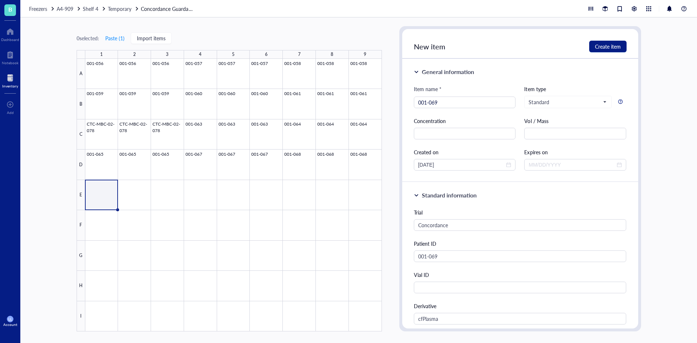
click at [611, 52] on div "New item Create item" at bounding box center [520, 44] width 236 height 30
click at [612, 49] on span "Create item" at bounding box center [608, 47] width 26 height 6
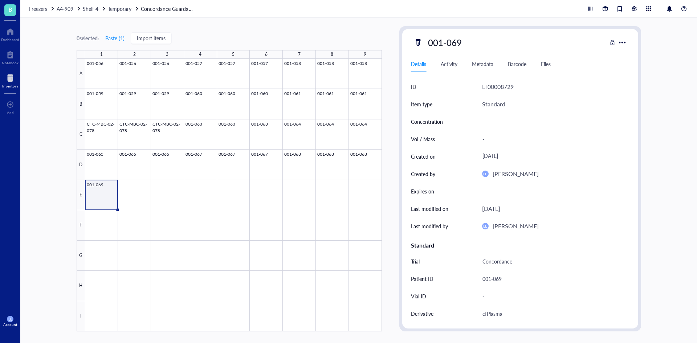
click at [102, 200] on div at bounding box center [233, 195] width 297 height 273
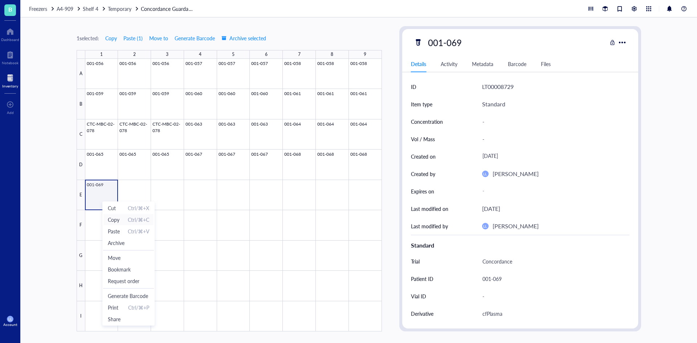
click at [115, 219] on span "Copy" at bounding box center [114, 220] width 12 height 8
click at [129, 193] on div at bounding box center [233, 195] width 297 height 273
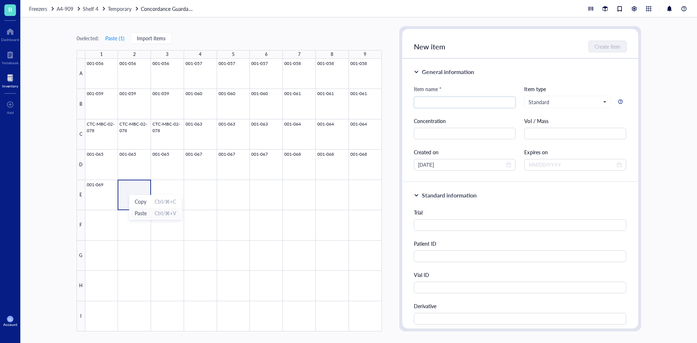
click at [140, 209] on li "Paste Ctrl/⌘+V" at bounding box center [155, 213] width 51 height 12
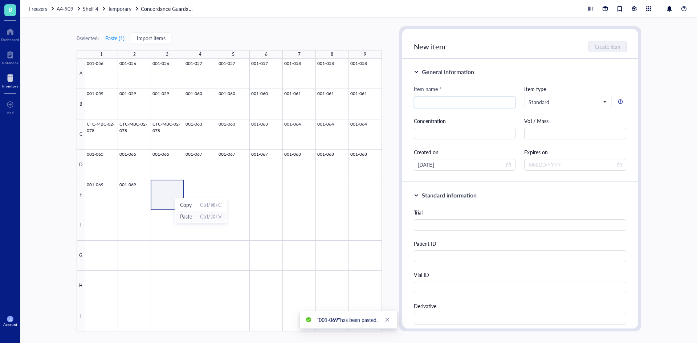
click at [185, 213] on span "Paste" at bounding box center [186, 216] width 12 height 8
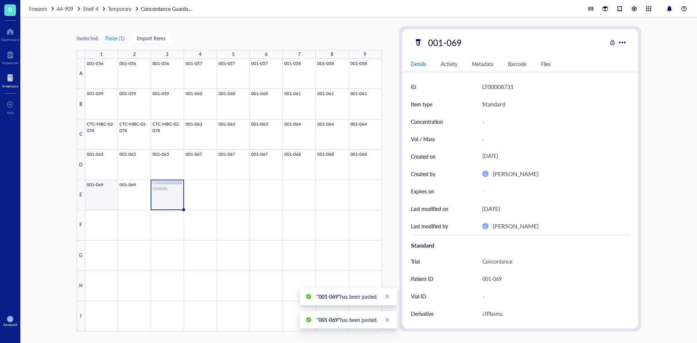
click at [106, 194] on div at bounding box center [233, 195] width 297 height 273
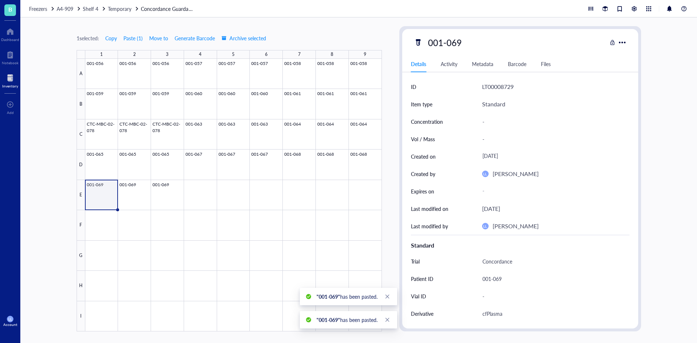
click at [476, 296] on div "Vial ID -" at bounding box center [520, 295] width 219 height 17
click at [489, 295] on div "-" at bounding box center [552, 296] width 147 height 15
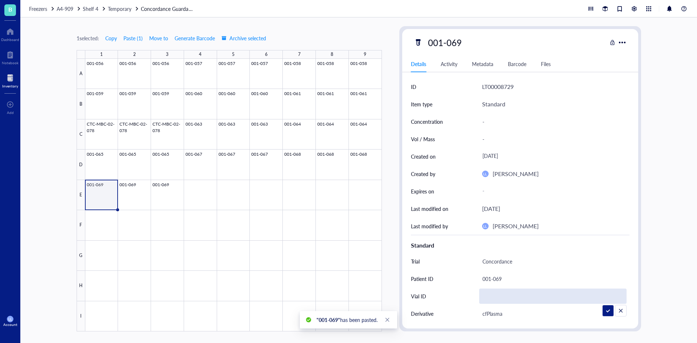
type input "4"
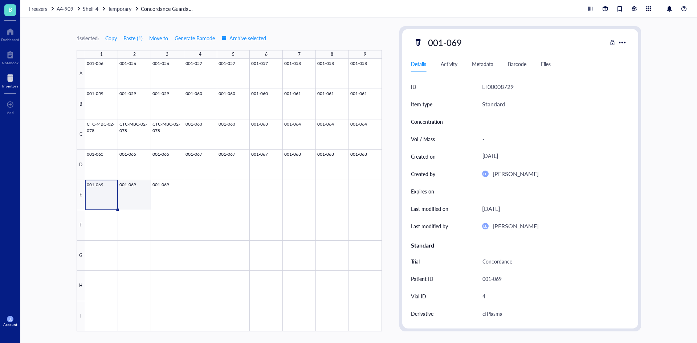
click at [132, 196] on div at bounding box center [233, 195] width 297 height 273
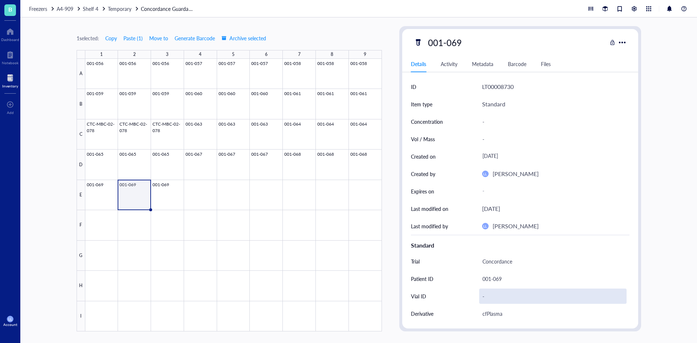
click at [528, 295] on div "-" at bounding box center [552, 296] width 147 height 15
type input "5"
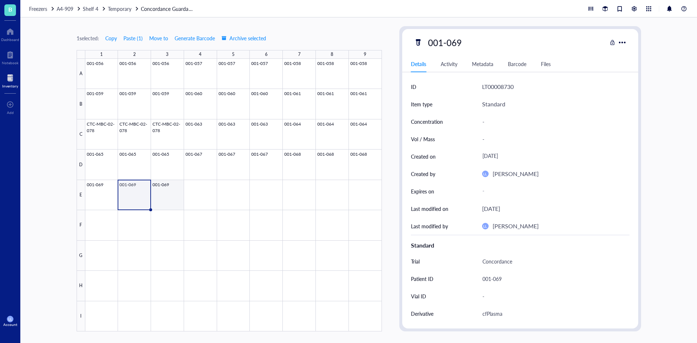
click at [164, 198] on div at bounding box center [233, 195] width 297 height 273
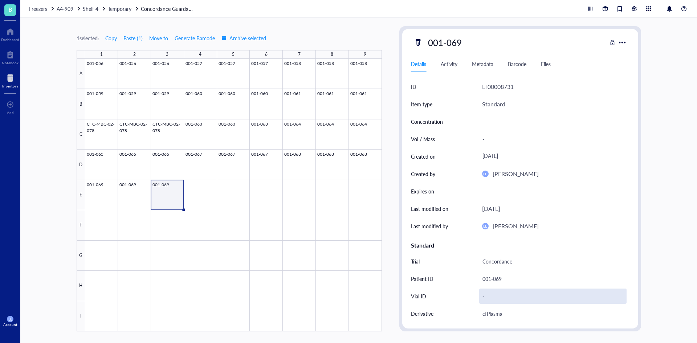
click at [491, 293] on div "-" at bounding box center [552, 296] width 147 height 15
type input "6"
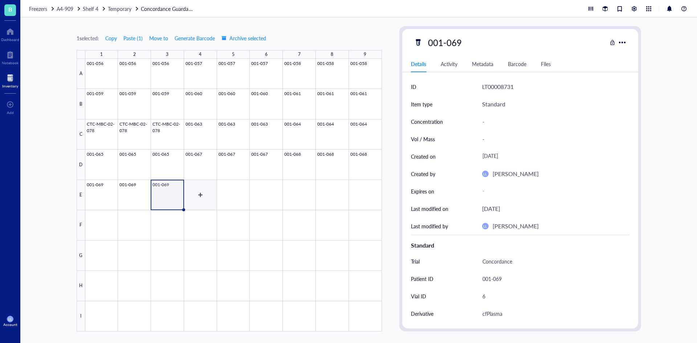
click at [201, 191] on div at bounding box center [233, 195] width 297 height 273
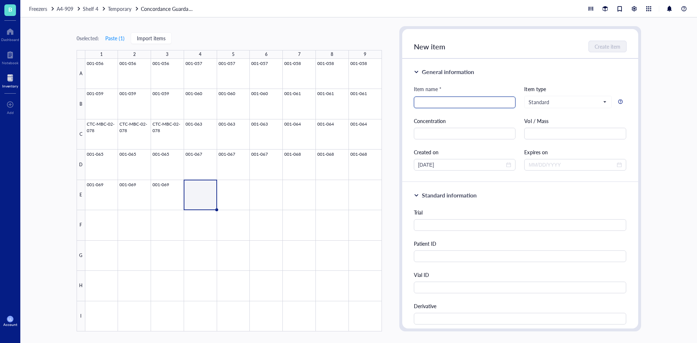
click at [449, 106] on input "search" at bounding box center [464, 102] width 93 height 11
type input "001-070"
click at [544, 253] on input "text" at bounding box center [520, 256] width 213 height 12
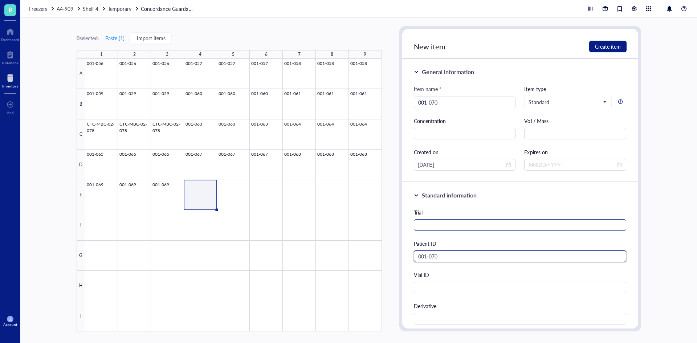
type input "001-070"
click at [436, 229] on input "text" at bounding box center [520, 225] width 213 height 12
paste input "Concordance"
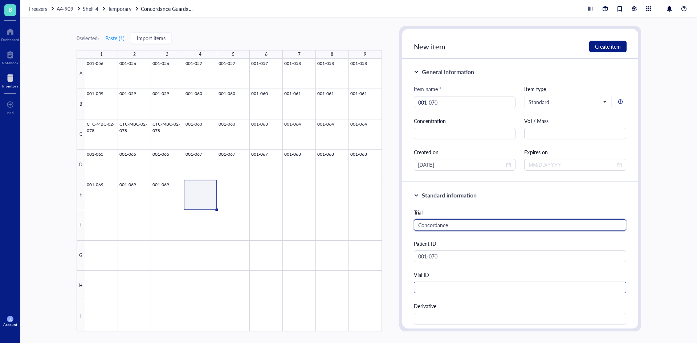
type input "Concordance"
click at [426, 288] on input "text" at bounding box center [520, 288] width 213 height 12
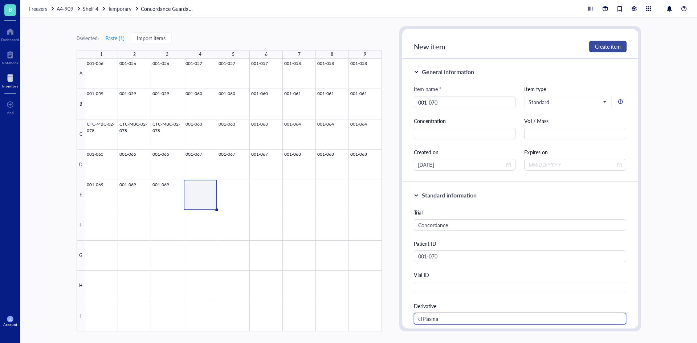
type input "cfPlasma"
click at [589, 49] on button "Create item" at bounding box center [607, 47] width 37 height 12
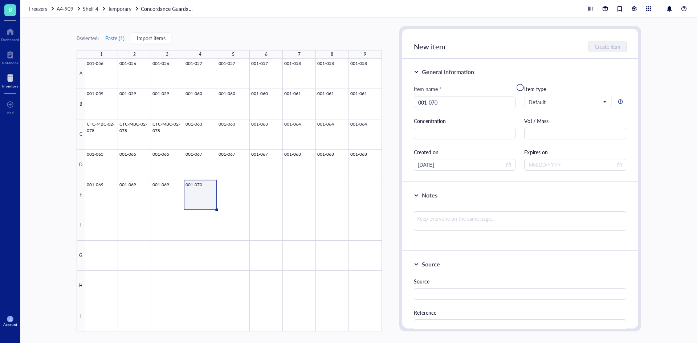
click at [201, 201] on div at bounding box center [233, 195] width 297 height 273
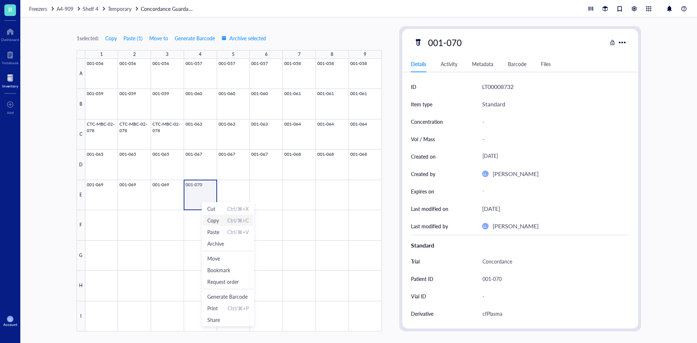
click at [219, 221] on span "Copy" at bounding box center [213, 220] width 12 height 8
click at [229, 189] on div at bounding box center [233, 195] width 297 height 273
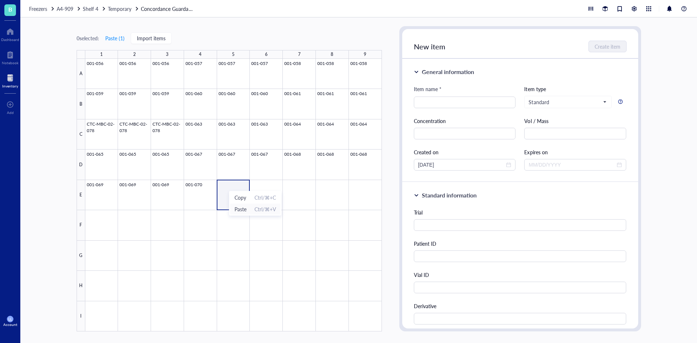
click at [250, 211] on span "Paste Ctrl/⌘+V" at bounding box center [254, 209] width 41 height 8
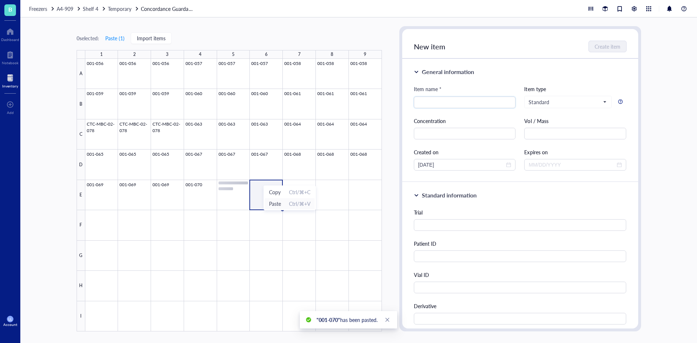
click at [278, 203] on span "Paste" at bounding box center [275, 204] width 12 height 8
click at [244, 197] on div at bounding box center [233, 195] width 297 height 273
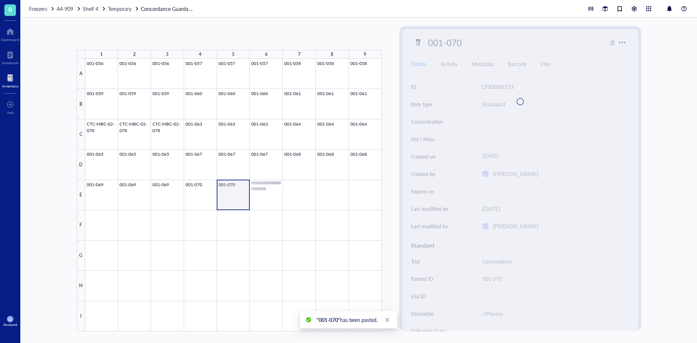
click at [205, 204] on div at bounding box center [233, 195] width 297 height 273
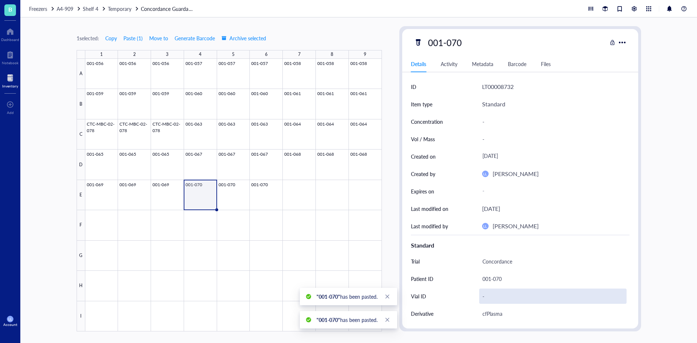
click at [495, 301] on div "-" at bounding box center [552, 296] width 147 height 15
type input "4"
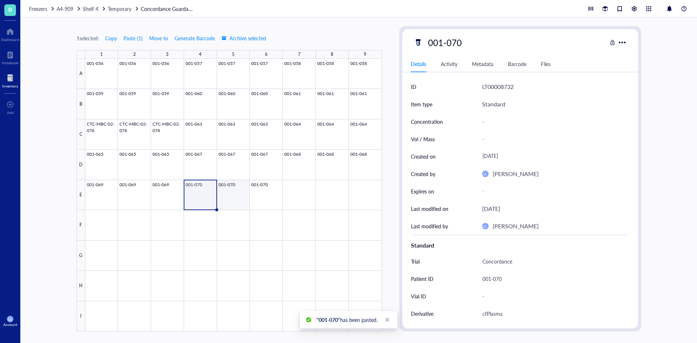
click at [234, 202] on div at bounding box center [233, 195] width 297 height 273
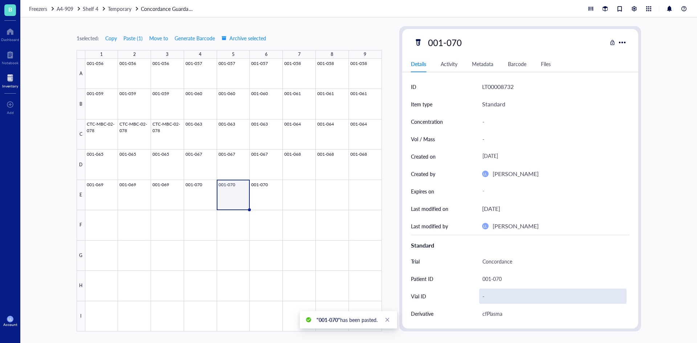
click at [487, 298] on div "-" at bounding box center [552, 296] width 147 height 15
type input "5"
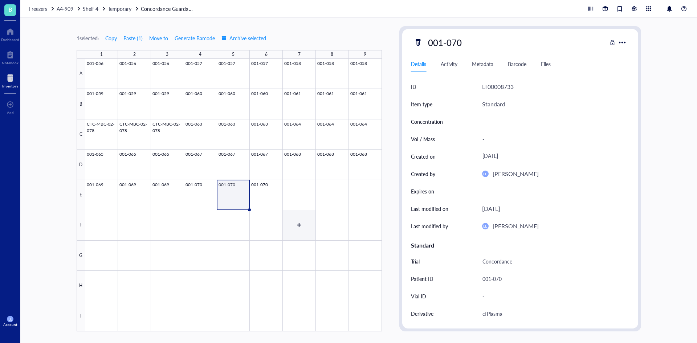
click at [272, 206] on div at bounding box center [233, 195] width 297 height 273
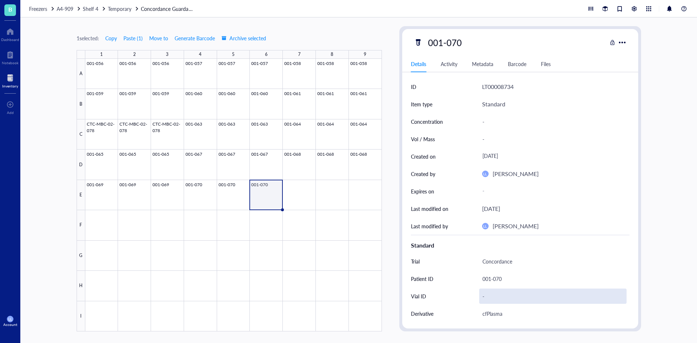
click at [514, 298] on div "-" at bounding box center [552, 296] width 147 height 15
type input "6"
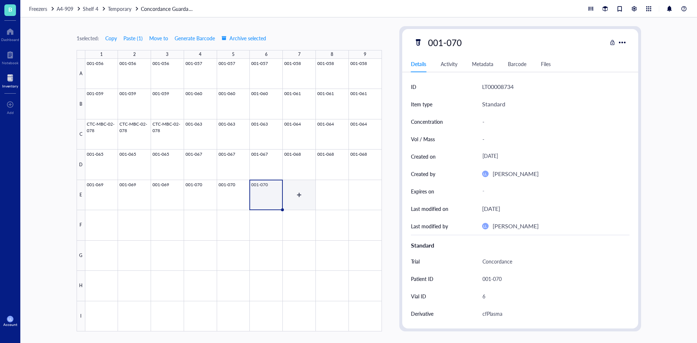
click at [295, 196] on div at bounding box center [233, 195] width 297 height 273
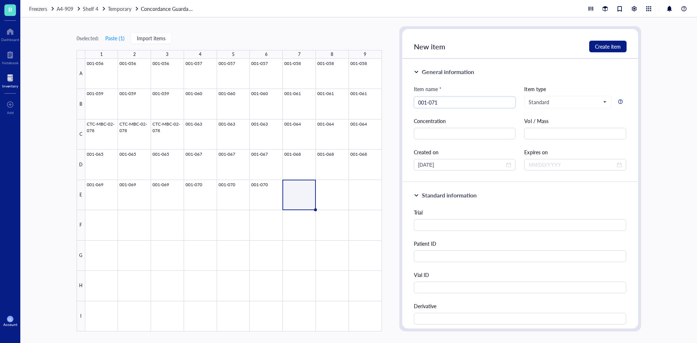
type input "001-071"
click at [445, 250] on div "Patient ID" at bounding box center [520, 251] width 213 height 23
click at [445, 254] on input "text" at bounding box center [520, 256] width 213 height 12
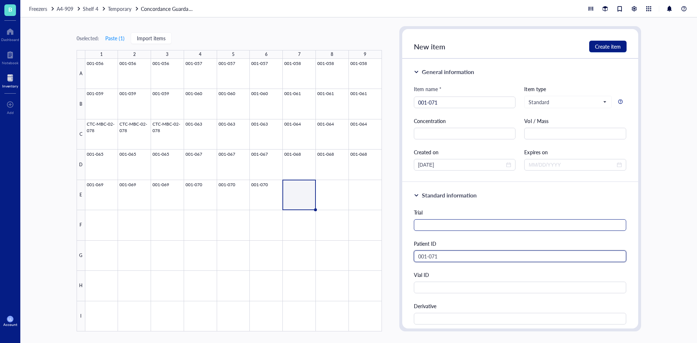
type input "001-071"
click at [448, 225] on input "text" at bounding box center [520, 225] width 213 height 12
paste input "Concordance"
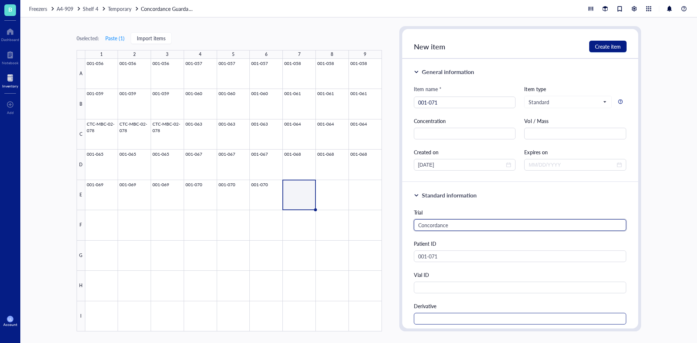
type input "Concordance"
click at [440, 315] on input "text" at bounding box center [520, 319] width 213 height 12
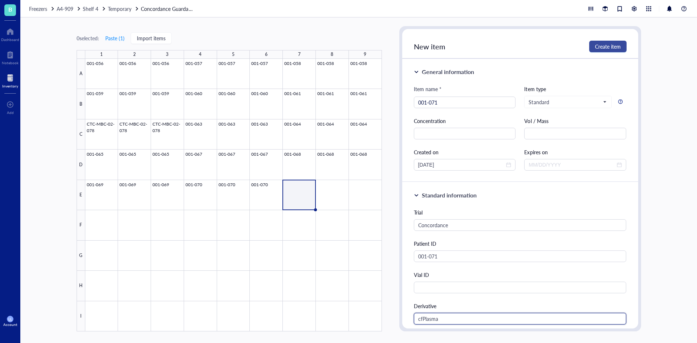
type input "cfPlasma"
click at [616, 42] on button "Create item" at bounding box center [607, 47] width 37 height 12
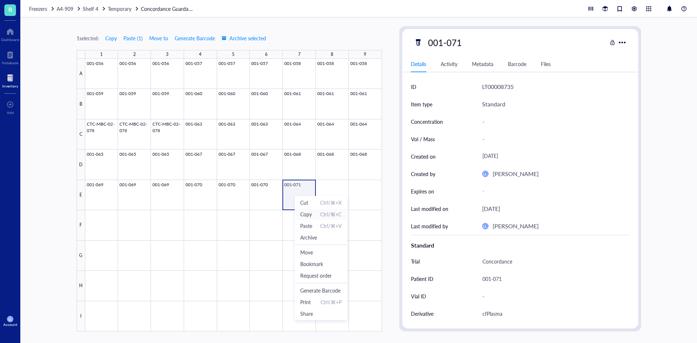
click at [315, 216] on span "Copy Ctrl/⌘+C" at bounding box center [320, 214] width 41 height 8
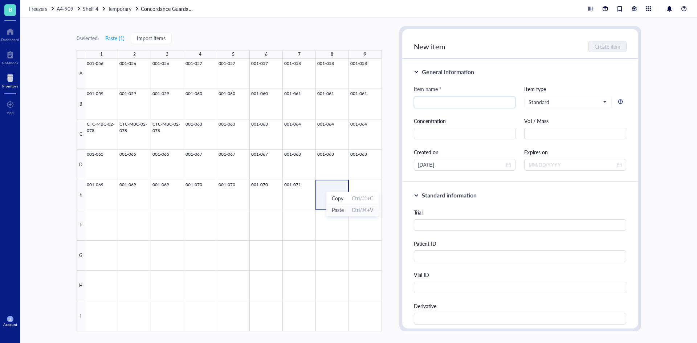
click at [340, 207] on span "Paste" at bounding box center [338, 210] width 12 height 8
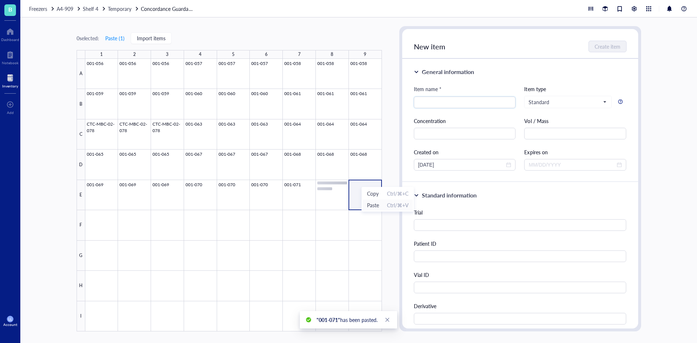
click at [370, 203] on span "Paste" at bounding box center [373, 205] width 12 height 8
click at [301, 196] on div at bounding box center [233, 195] width 297 height 273
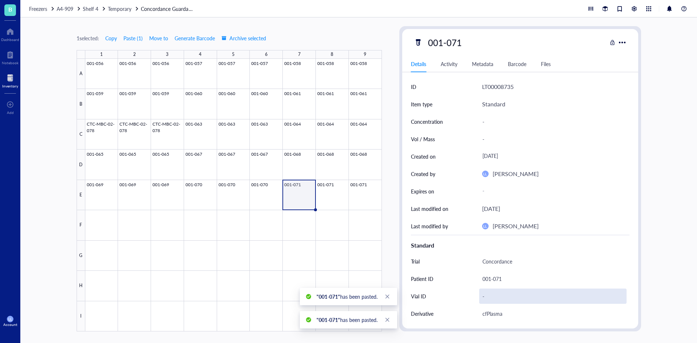
click at [483, 295] on div "-" at bounding box center [552, 296] width 147 height 15
type input "4"
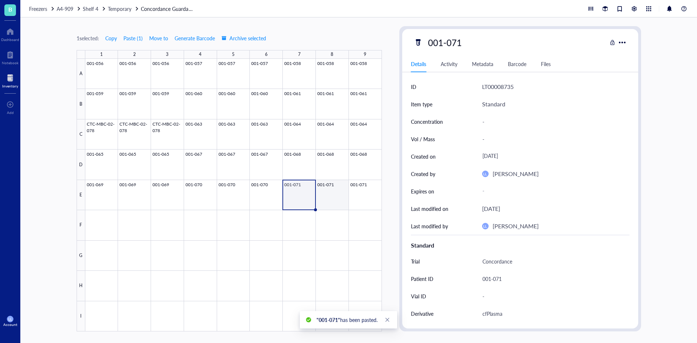
click at [342, 209] on div at bounding box center [233, 195] width 297 height 273
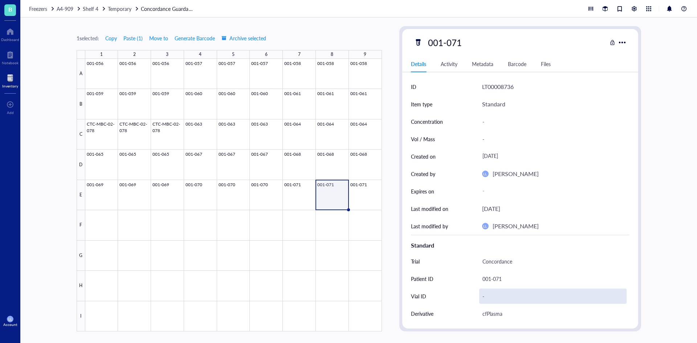
click at [483, 296] on div "-" at bounding box center [552, 296] width 147 height 15
type input "5"
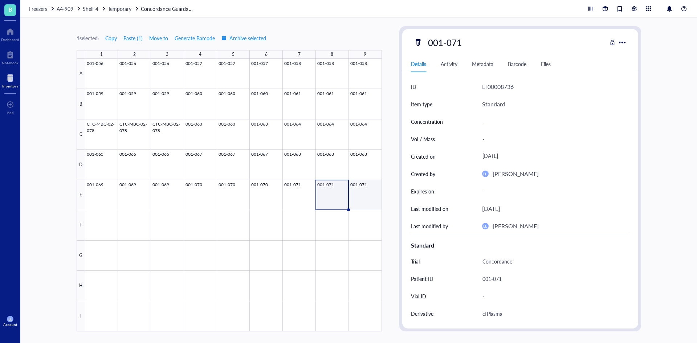
click at [355, 195] on div at bounding box center [233, 195] width 297 height 273
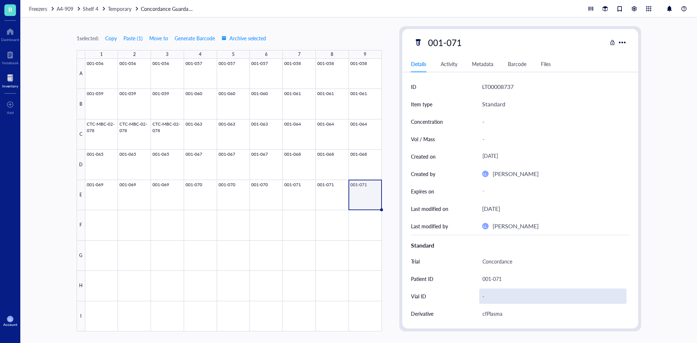
click at [520, 296] on div "-" at bounding box center [552, 296] width 147 height 15
type input "6"
click at [43, 8] on span "Freezers" at bounding box center [38, 8] width 18 height 7
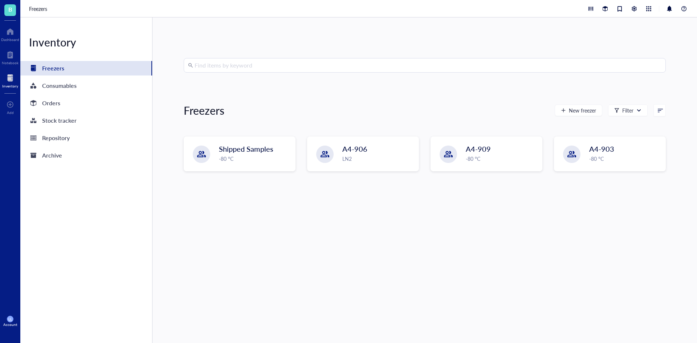
click at [295, 66] on input "search" at bounding box center [428, 65] width 467 height 14
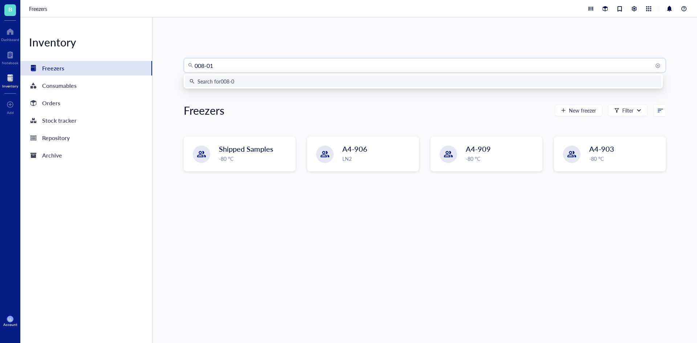
type input "008-018"
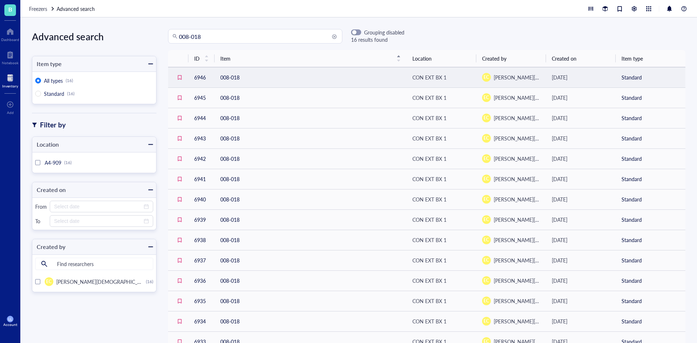
click at [426, 80] on div "CON EXT BX 1" at bounding box center [429, 77] width 34 height 8
click at [427, 80] on div "CON EXT BX 1" at bounding box center [429, 77] width 34 height 8
click at [252, 72] on td "008-018" at bounding box center [311, 77] width 192 height 20
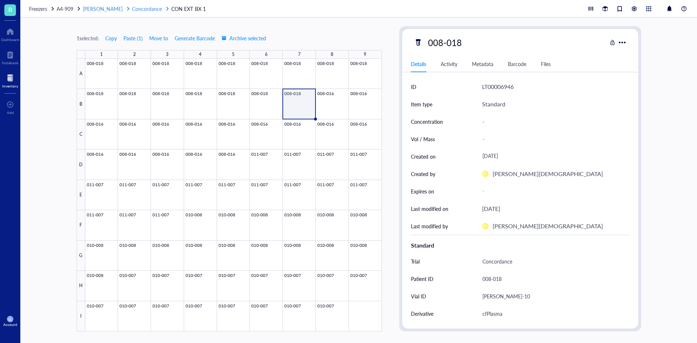
click at [133, 8] on span "Concordance" at bounding box center [147, 8] width 30 height 7
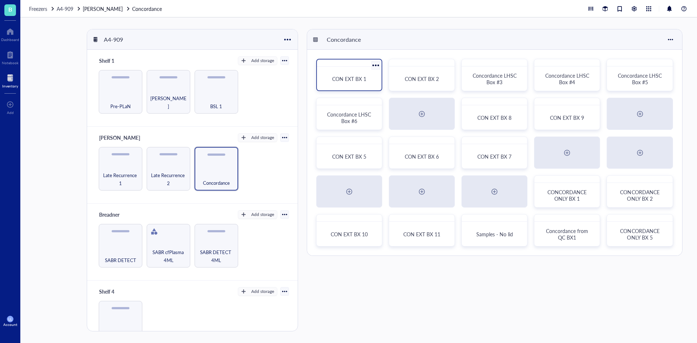
click at [375, 66] on div at bounding box center [375, 65] width 11 height 11
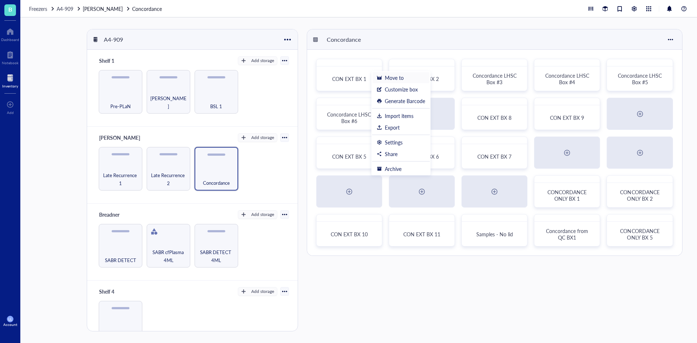
click at [390, 75] on div "Move to" at bounding box center [394, 77] width 19 height 7
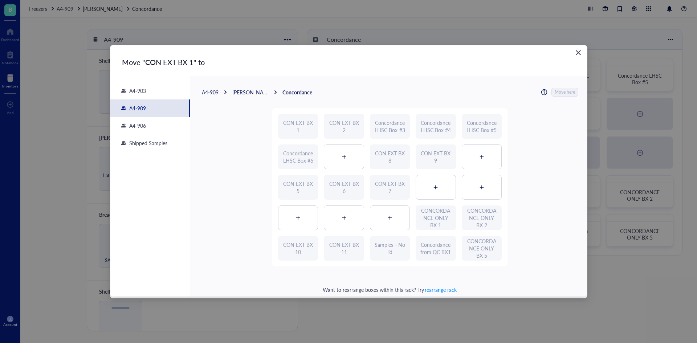
click at [161, 147] on div "Shipped Samples" at bounding box center [149, 142] width 79 height 17
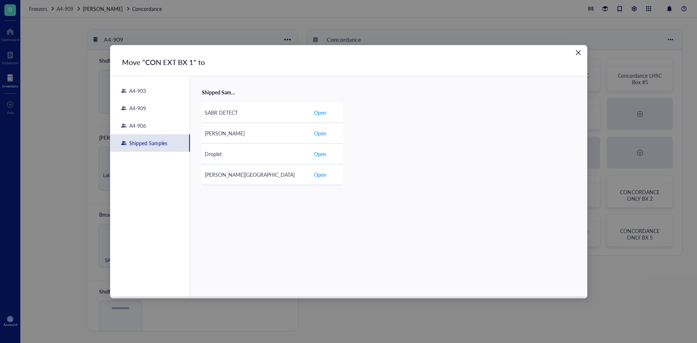
click at [159, 106] on div "A4-909" at bounding box center [149, 107] width 79 height 17
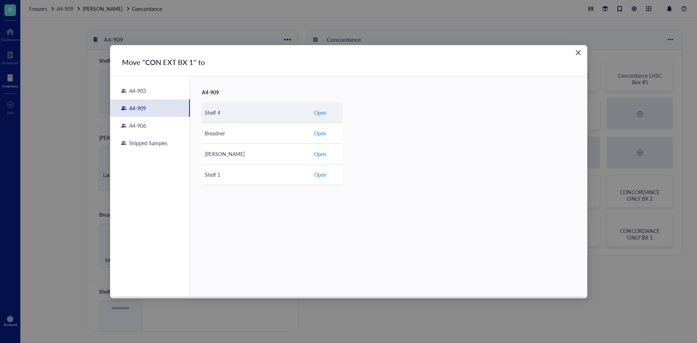
click at [220, 110] on div "Shelf 4" at bounding box center [256, 113] width 103 height 8
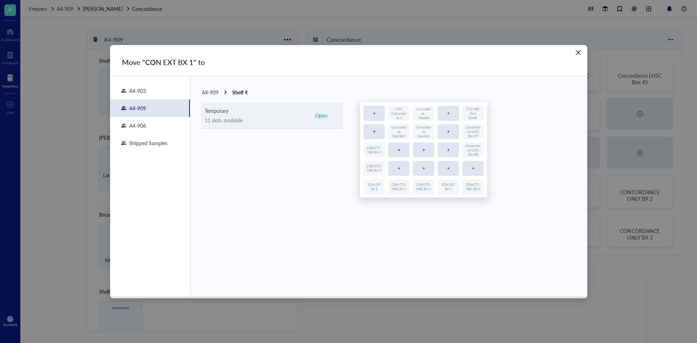
click at [257, 118] on div "11 slots available" at bounding box center [256, 120] width 103 height 8
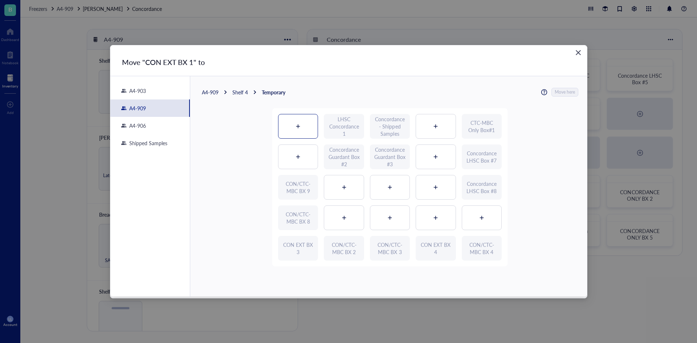
click at [301, 130] on div at bounding box center [297, 126] width 39 height 24
click at [567, 89] on span "Move here" at bounding box center [565, 91] width 20 height 9
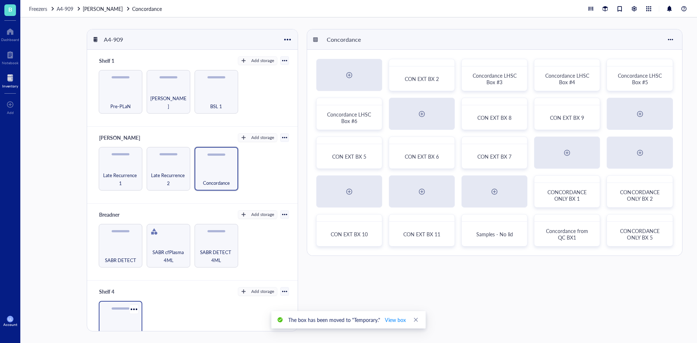
click at [111, 318] on div "Temporary" at bounding box center [121, 323] width 44 height 44
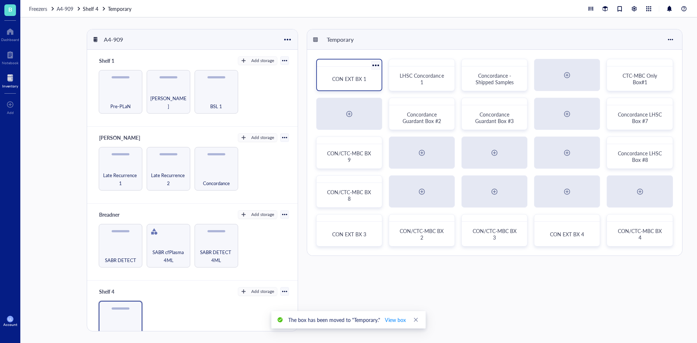
click at [354, 87] on div "CON EXT BX 1" at bounding box center [349, 79] width 59 height 18
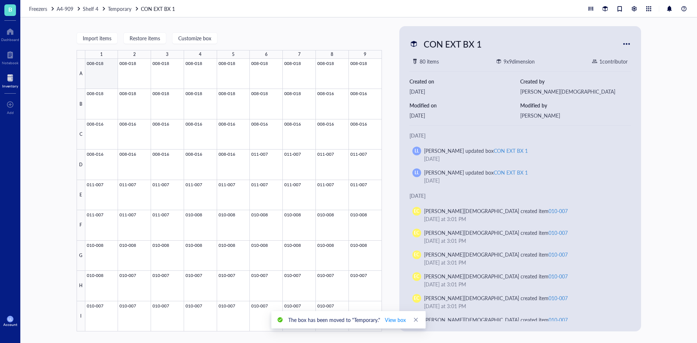
click at [102, 78] on div at bounding box center [233, 195] width 297 height 273
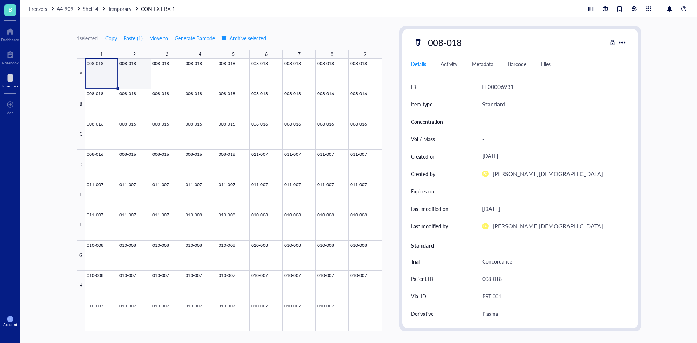
click at [131, 77] on div at bounding box center [233, 195] width 297 height 273
click at [172, 77] on div at bounding box center [233, 195] width 297 height 273
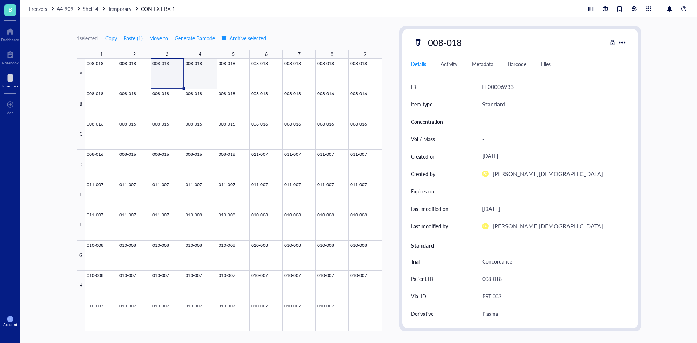
click at [207, 77] on div at bounding box center [233, 195] width 297 height 273
click at [222, 77] on div at bounding box center [233, 195] width 297 height 273
click at [248, 77] on div at bounding box center [233, 195] width 297 height 273
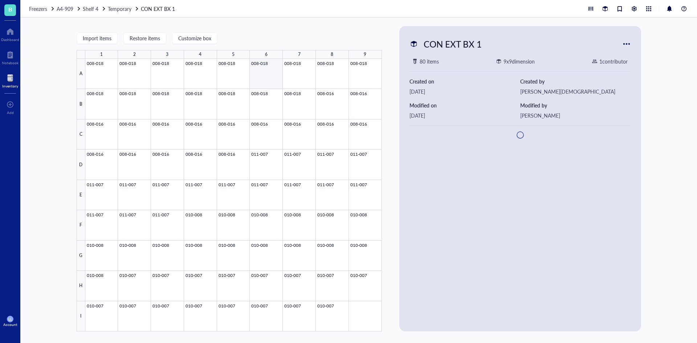
click at [264, 77] on div at bounding box center [233, 195] width 297 height 273
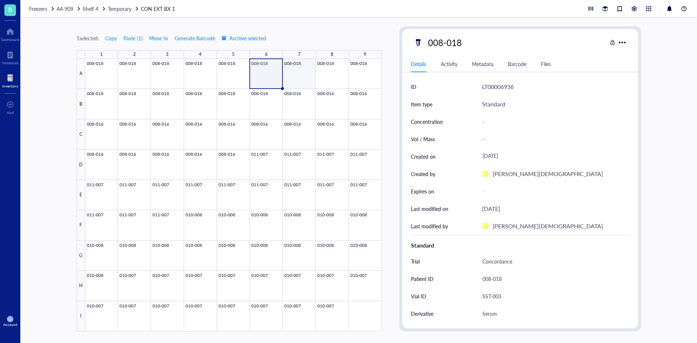
click at [300, 77] on div at bounding box center [233, 195] width 297 height 273
click at [334, 76] on div at bounding box center [233, 195] width 297 height 273
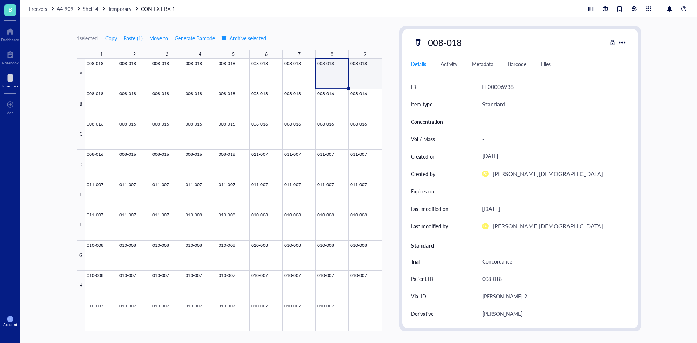
click at [360, 76] on div at bounding box center [233, 195] width 297 height 273
click at [100, 109] on div at bounding box center [233, 195] width 297 height 273
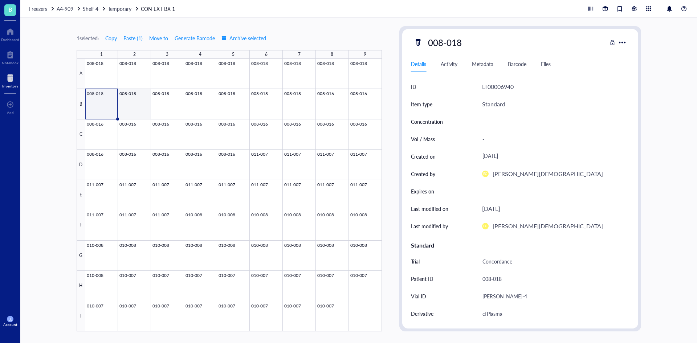
click at [136, 107] on div at bounding box center [233, 195] width 297 height 273
click at [174, 107] on div at bounding box center [233, 195] width 297 height 273
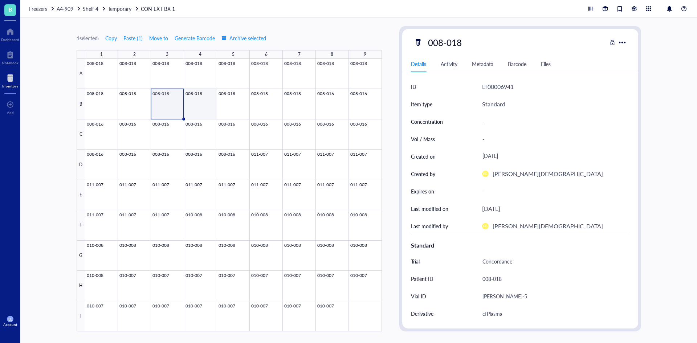
click at [201, 107] on div at bounding box center [233, 195] width 297 height 273
click at [229, 107] on div at bounding box center [233, 195] width 297 height 273
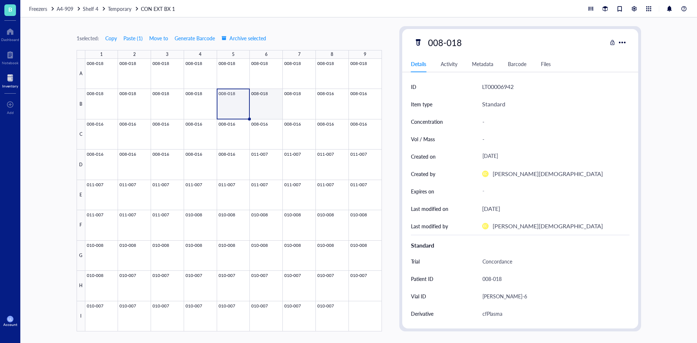
click at [271, 106] on div at bounding box center [233, 195] width 297 height 273
click at [300, 106] on div at bounding box center [233, 195] width 297 height 273
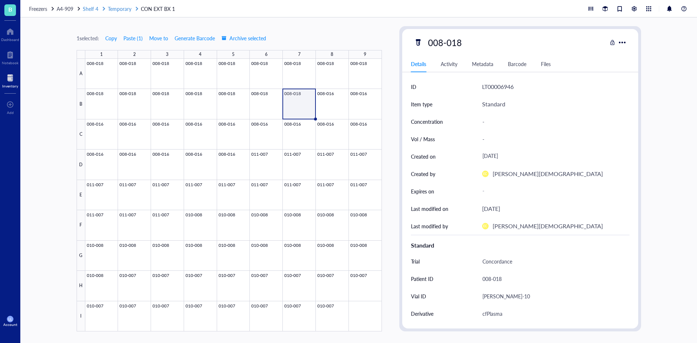
click at [131, 9] on span "Temporary" at bounding box center [120, 8] width 24 height 7
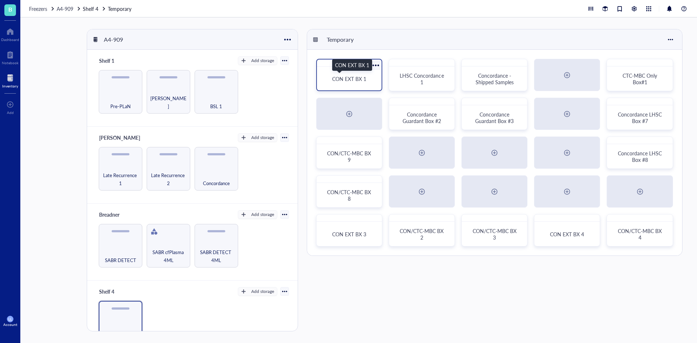
drag, startPoint x: 363, startPoint y: 81, endPoint x: 377, endPoint y: 66, distance: 20.5
click at [377, 66] on div at bounding box center [375, 65] width 11 height 11
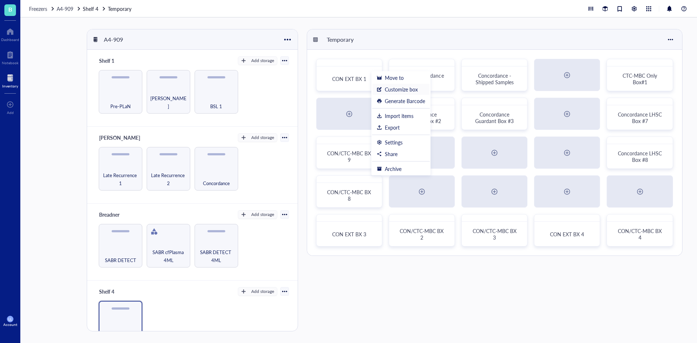
click at [397, 84] on li "Customize box" at bounding box center [401, 89] width 58 height 12
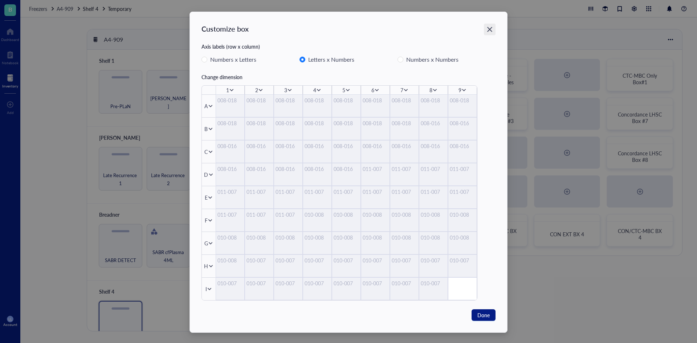
click at [491, 29] on icon "Close" at bounding box center [489, 29] width 7 height 7
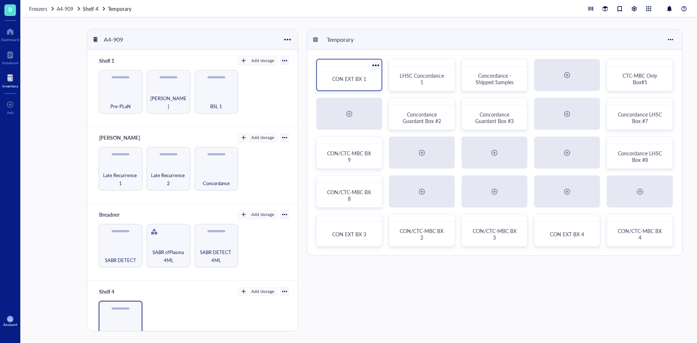
click at [377, 66] on div at bounding box center [375, 65] width 11 height 11
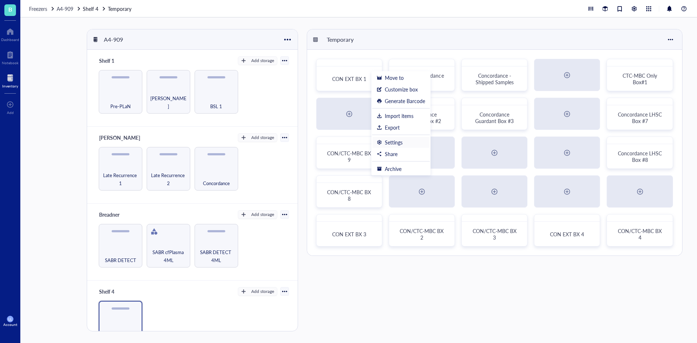
click at [399, 139] on div "Settings" at bounding box center [394, 142] width 18 height 7
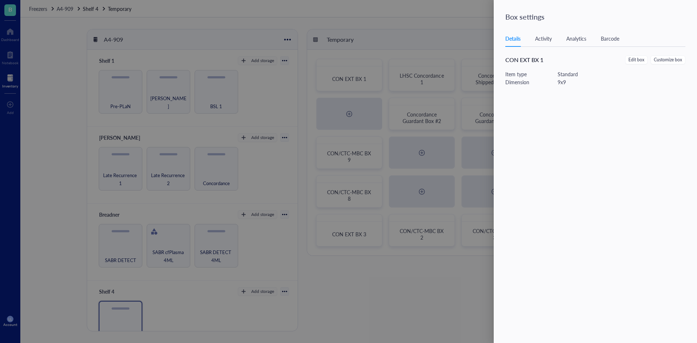
click at [530, 61] on span "CON EXT BX 1" at bounding box center [524, 60] width 38 height 8
click at [639, 61] on span "Edit box" at bounding box center [636, 60] width 16 height 7
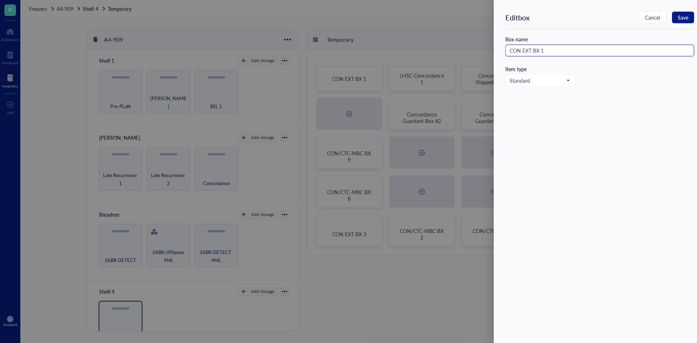
drag, startPoint x: 544, startPoint y: 49, endPoint x: 490, endPoint y: 49, distance: 54.4
click at [490, 49] on div "Edit box Cancel Save Box name CON EXT BX 1 Item type Standard" at bounding box center [348, 171] width 697 height 343
type input "Concordance External Box #1"
click at [684, 18] on span "Save" at bounding box center [683, 18] width 11 height 6
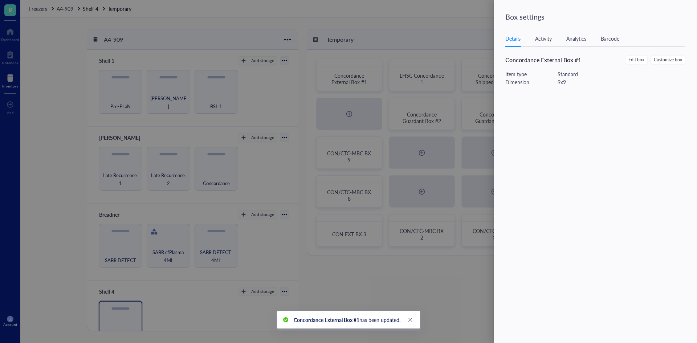
click at [418, 19] on div at bounding box center [348, 171] width 697 height 343
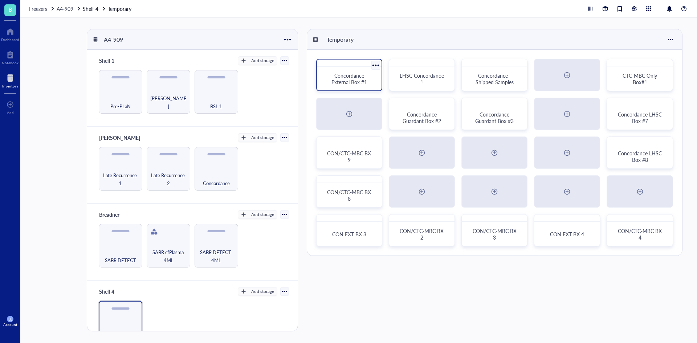
click at [358, 86] on div "Concordance External Box #1" at bounding box center [349, 79] width 59 height 18
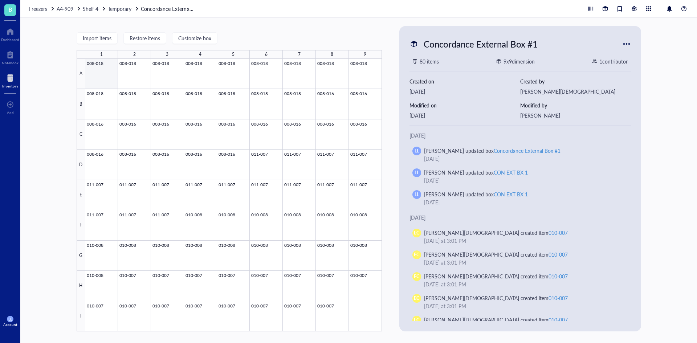
click at [95, 78] on div at bounding box center [233, 195] width 297 height 273
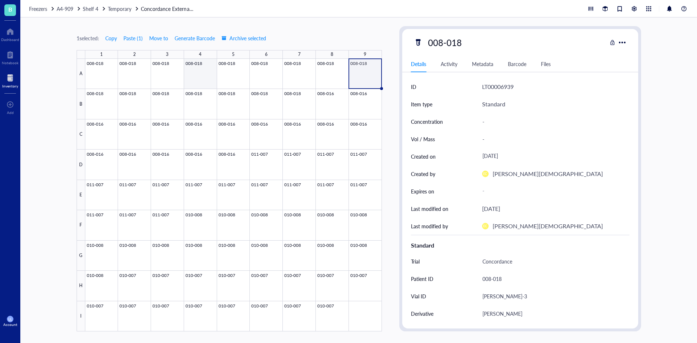
click at [207, 78] on div at bounding box center [233, 195] width 297 height 273
click at [227, 78] on div at bounding box center [233, 195] width 297 height 273
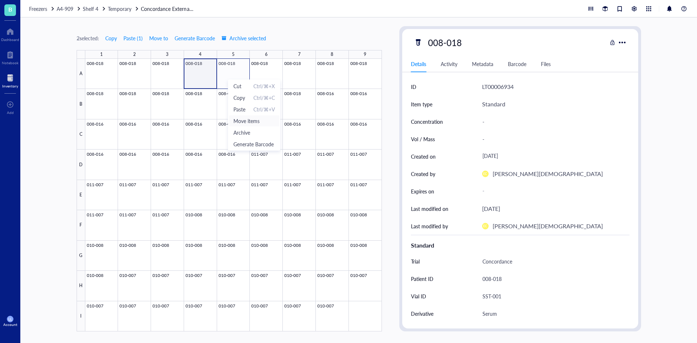
click at [258, 122] on span "Move items" at bounding box center [253, 121] width 41 height 8
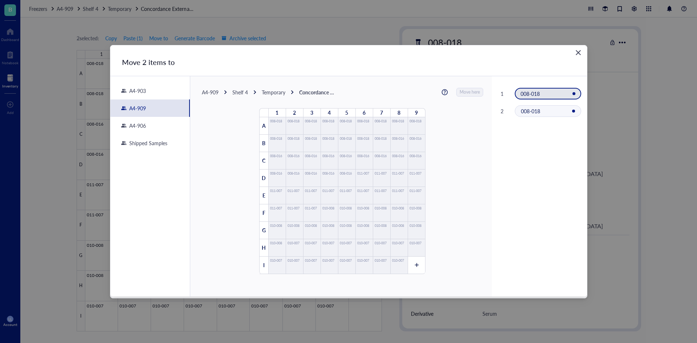
click at [183, 109] on div "A4-909" at bounding box center [149, 107] width 79 height 17
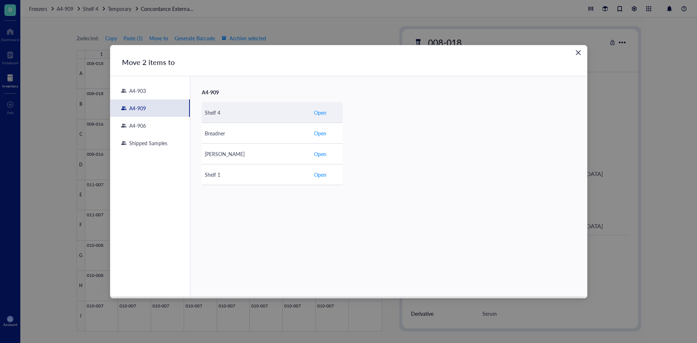
click at [260, 110] on div "Shelf 4" at bounding box center [256, 113] width 103 height 8
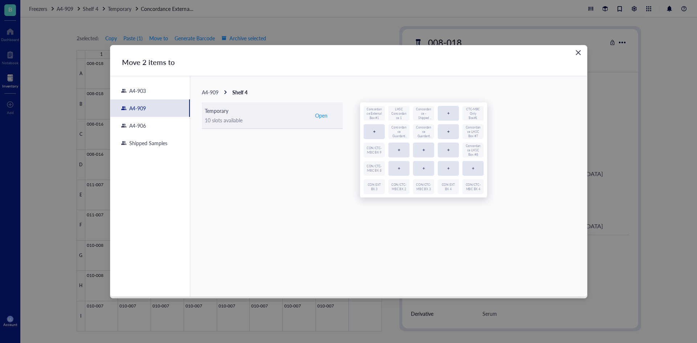
click at [247, 117] on div "10 slots available" at bounding box center [256, 120] width 103 height 8
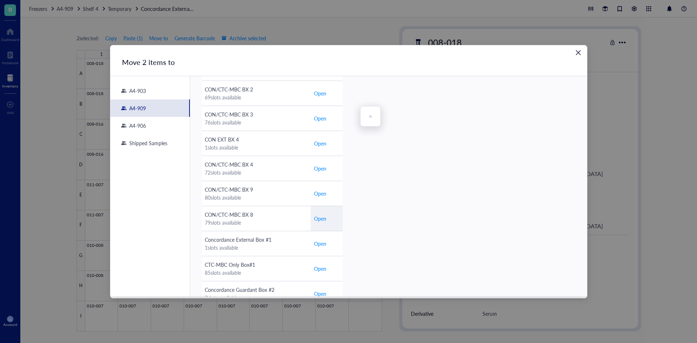
scroll to position [193, 0]
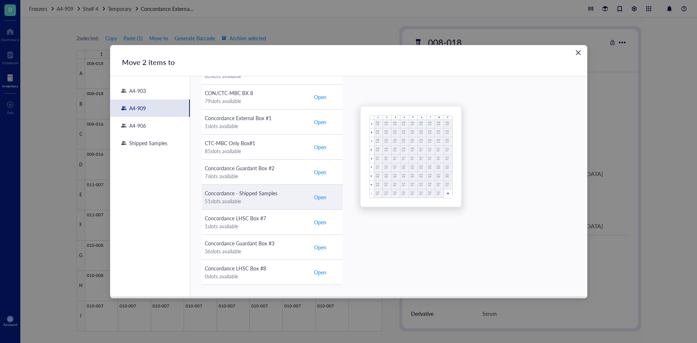
click at [260, 201] on div "51 slots available" at bounding box center [256, 201] width 103 height 8
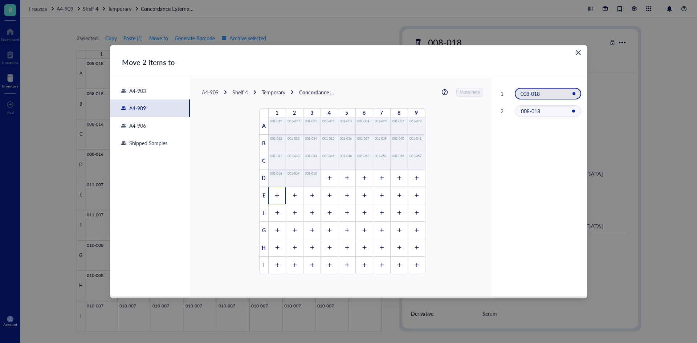
click at [279, 199] on div at bounding box center [276, 195] width 17 height 17
click at [290, 201] on div at bounding box center [294, 195] width 17 height 17
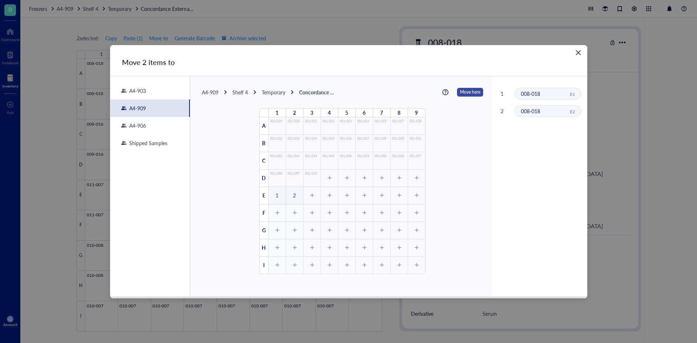
click at [472, 91] on span "Move here" at bounding box center [470, 91] width 20 height 9
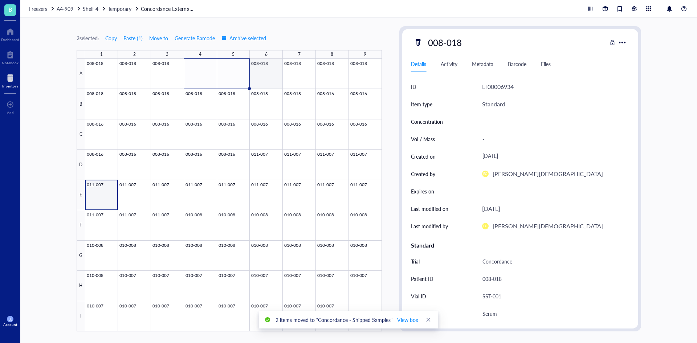
click at [268, 77] on div at bounding box center [233, 195] width 297 height 273
click at [363, 77] on div at bounding box center [233, 195] width 297 height 273
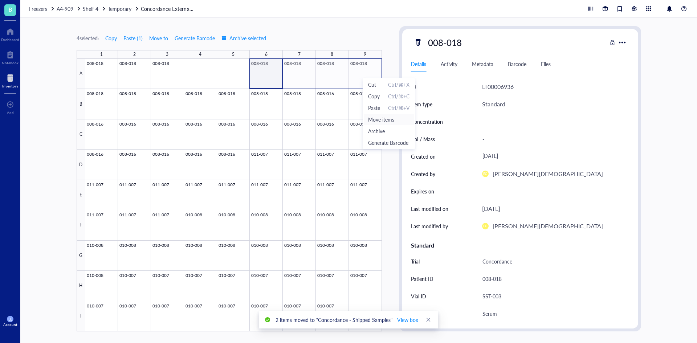
click at [391, 121] on span "Move items" at bounding box center [388, 119] width 41 height 8
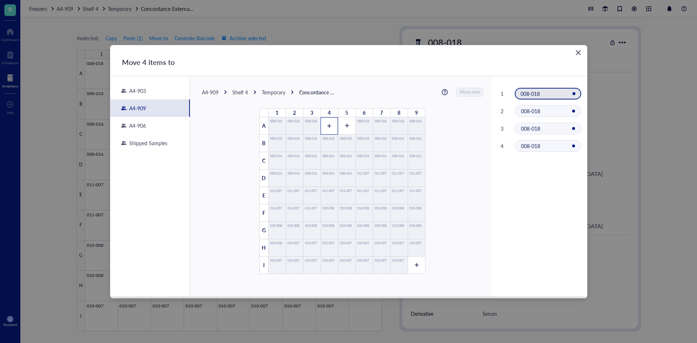
click at [328, 128] on div at bounding box center [329, 125] width 17 height 17
click at [342, 128] on div at bounding box center [346, 125] width 17 height 17
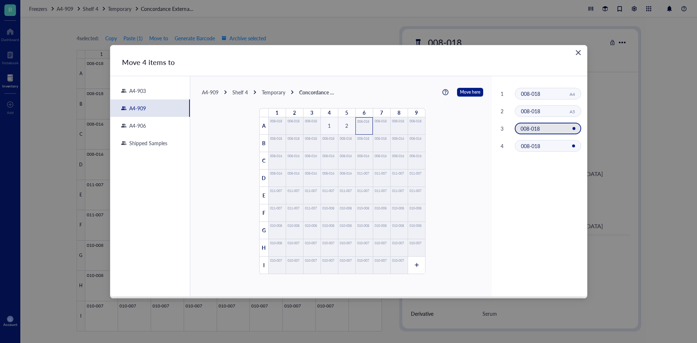
click at [361, 128] on div "008-018" at bounding box center [363, 126] width 12 height 14
click at [465, 94] on span "Move here" at bounding box center [470, 91] width 20 height 9
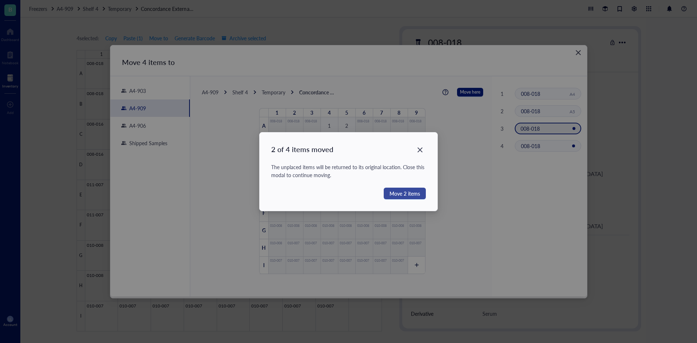
click at [401, 194] on span "Move 2 items" at bounding box center [404, 193] width 30 height 8
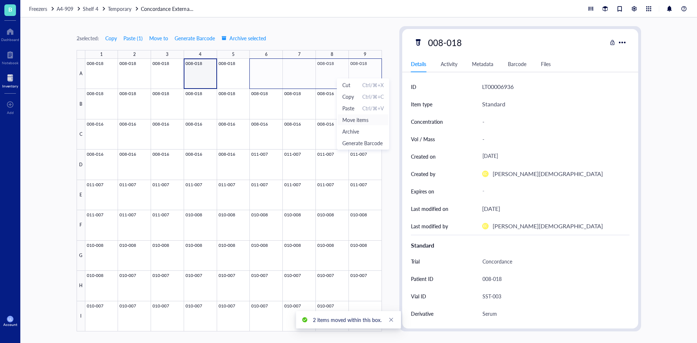
click at [372, 122] on span "Move items" at bounding box center [362, 120] width 41 height 8
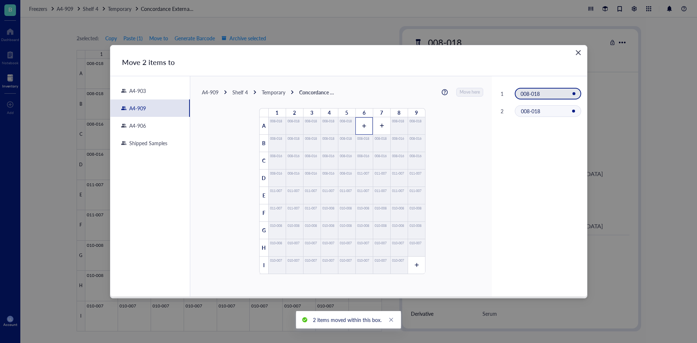
click at [368, 130] on div at bounding box center [363, 125] width 17 height 17
click at [380, 129] on div at bounding box center [381, 125] width 17 height 17
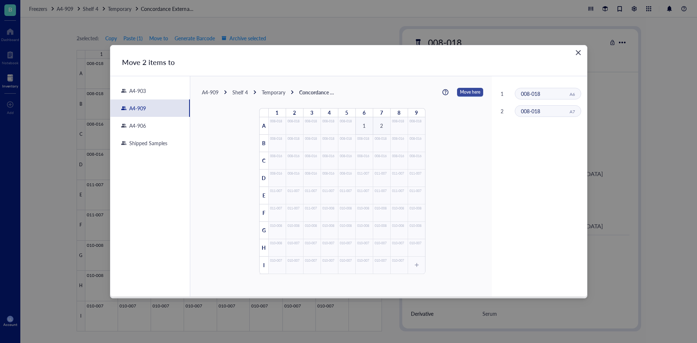
click at [464, 95] on span "Move here" at bounding box center [470, 91] width 20 height 9
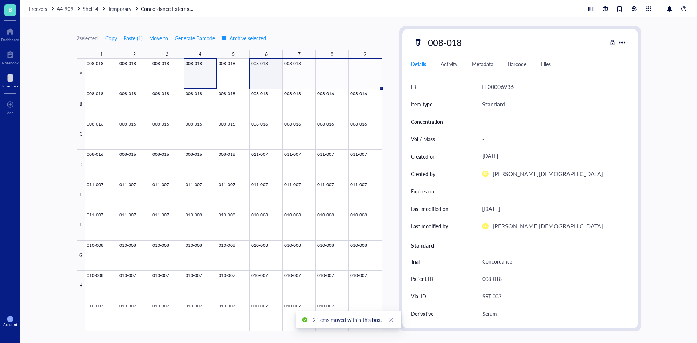
click at [294, 73] on div at bounding box center [233, 195] width 297 height 273
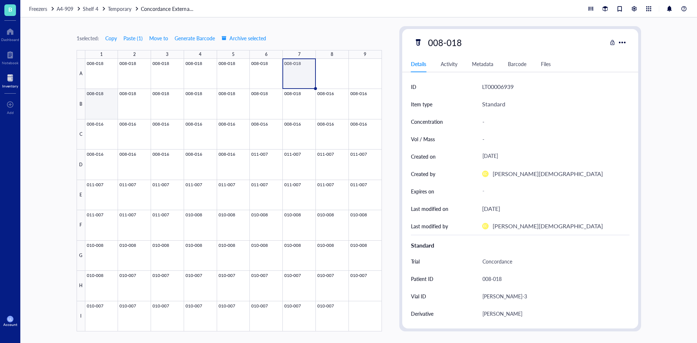
click at [90, 106] on div at bounding box center [233, 195] width 297 height 273
